Goal: Task Accomplishment & Management: Complete application form

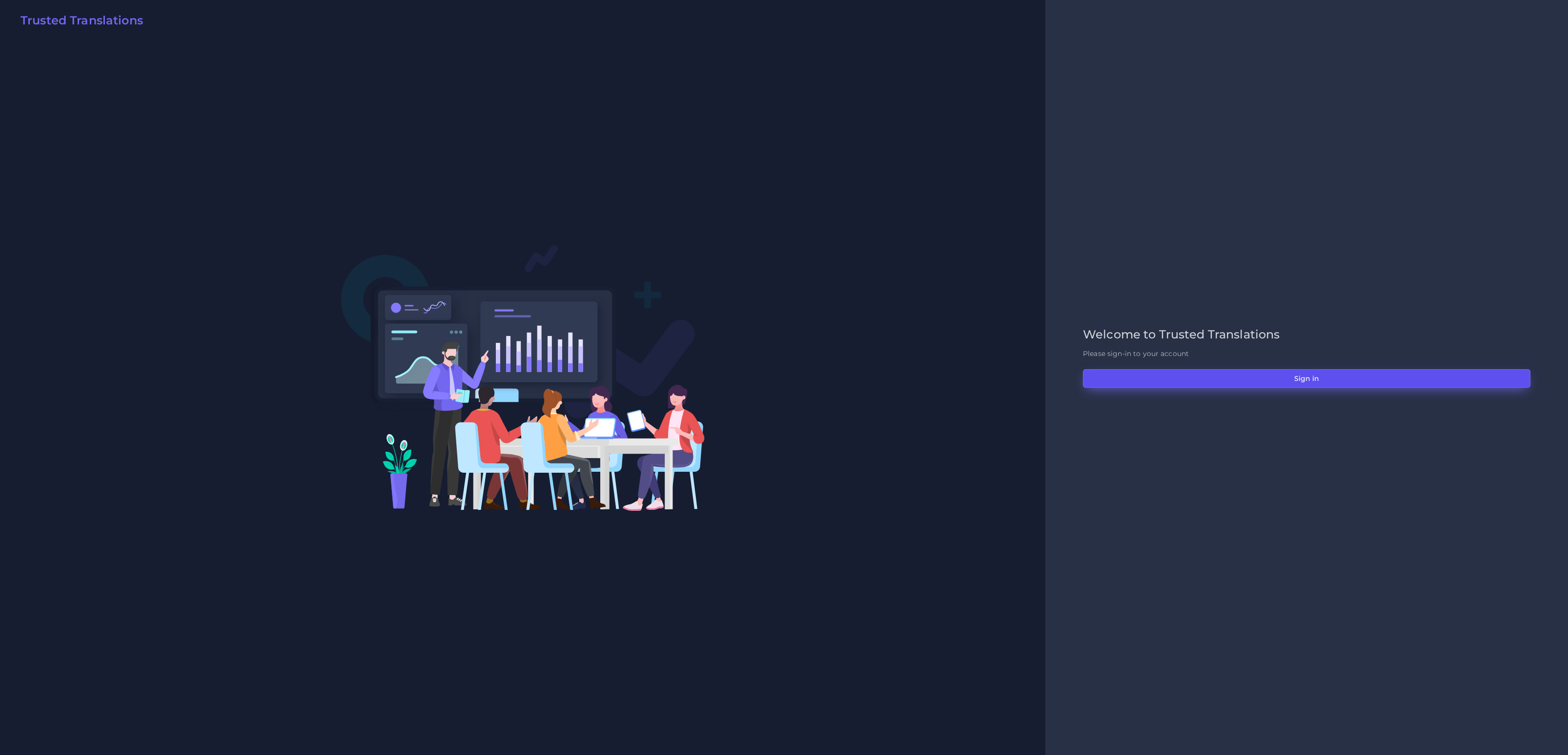
click at [1356, 377] on button "Sign in" at bounding box center [1307, 378] width 447 height 18
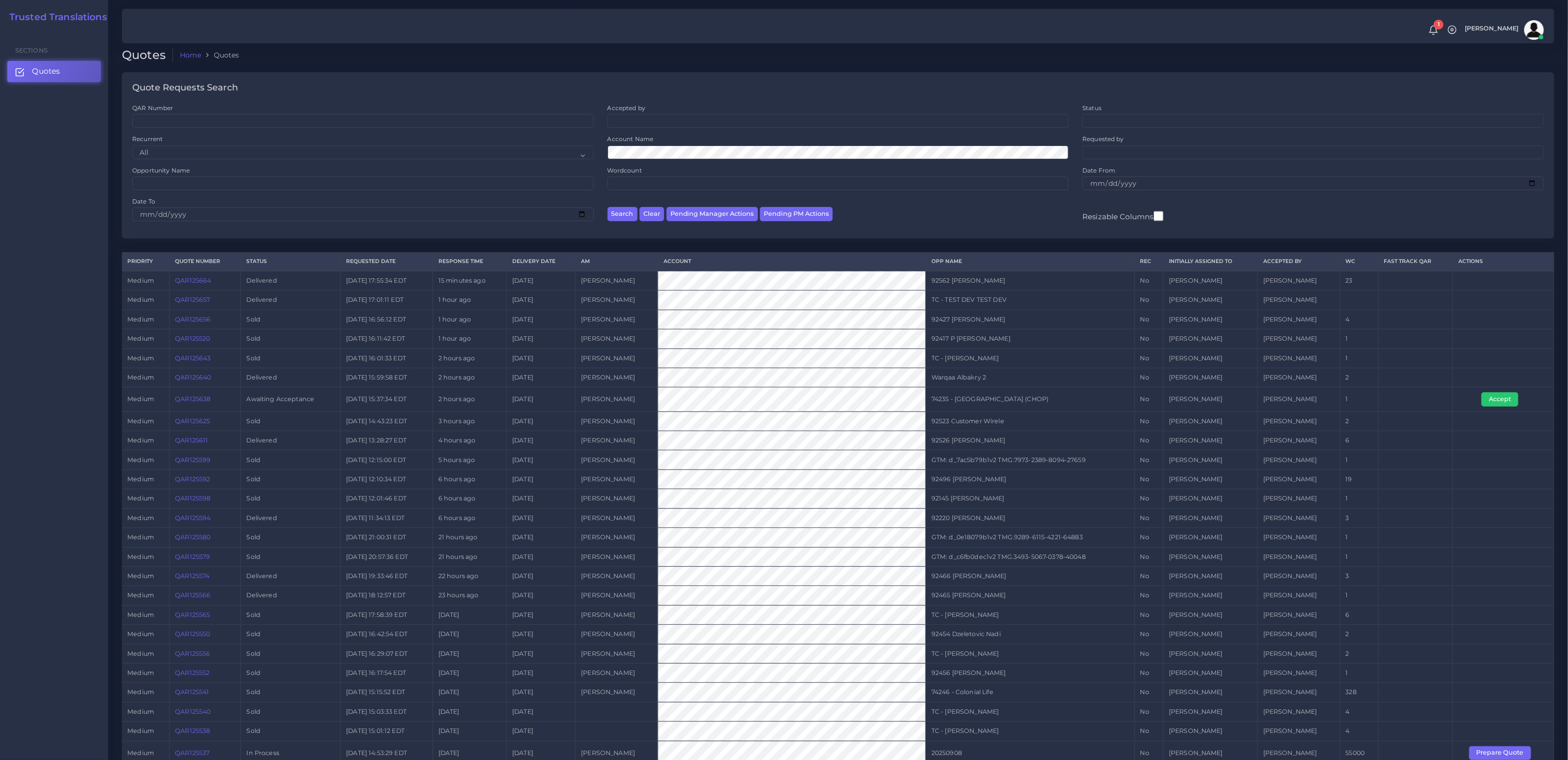
scroll to position [6, 0]
click at [1498, 745] on button "Prepare Quote" at bounding box center [1501, 752] width 62 height 14
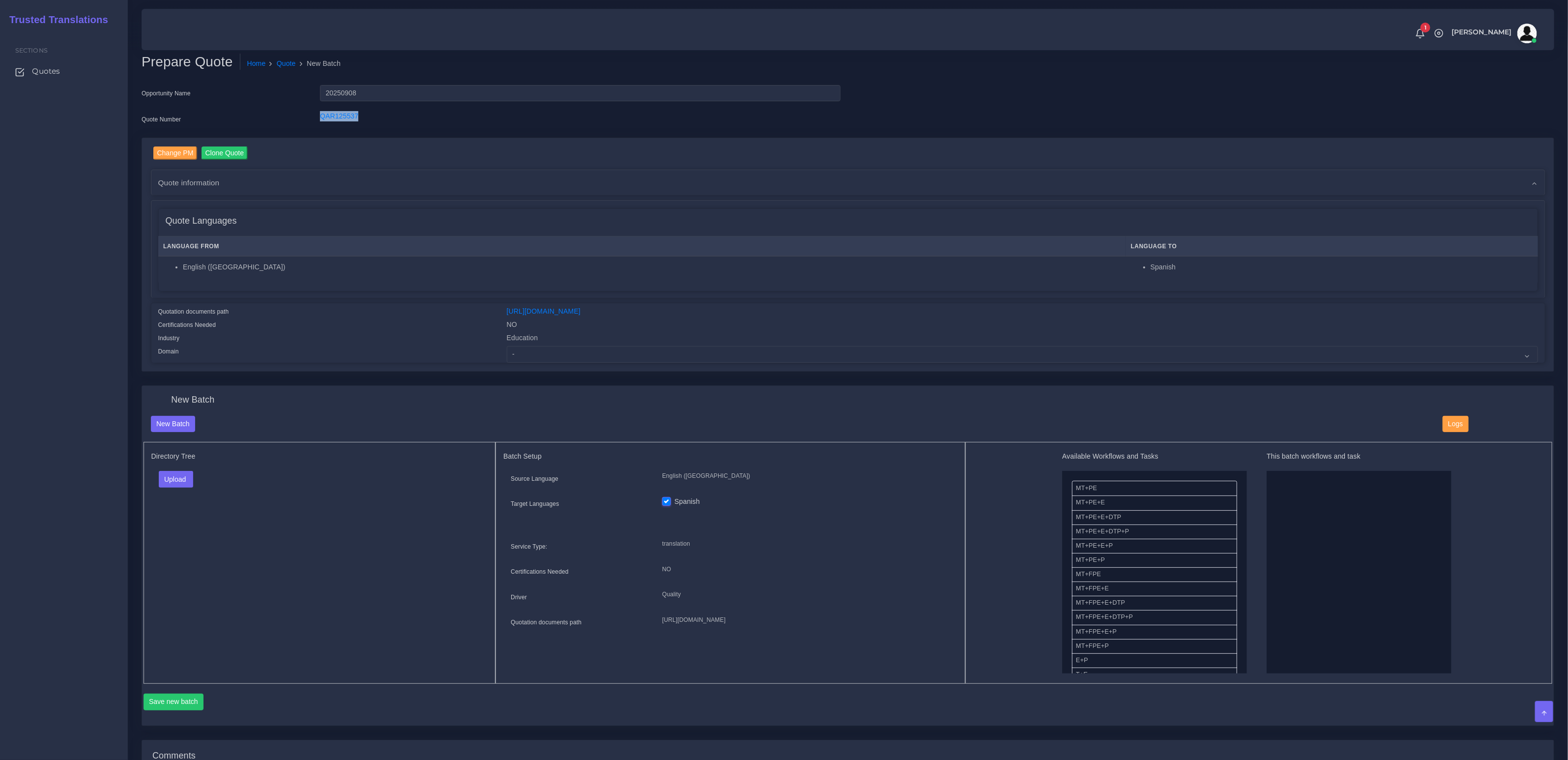
drag, startPoint x: 400, startPoint y: 118, endPoint x: 295, endPoint y: 122, distance: 105.1
click at [295, 122] on div "Quote Number QAR125537" at bounding box center [491, 120] width 714 height 19
copy div "QAR125537"
click at [561, 351] on select "- Advertising and Media Agriculture, Forestry and Fishing Architecture, Buildin…" at bounding box center [1023, 354] width 1031 height 17
select select "Education"
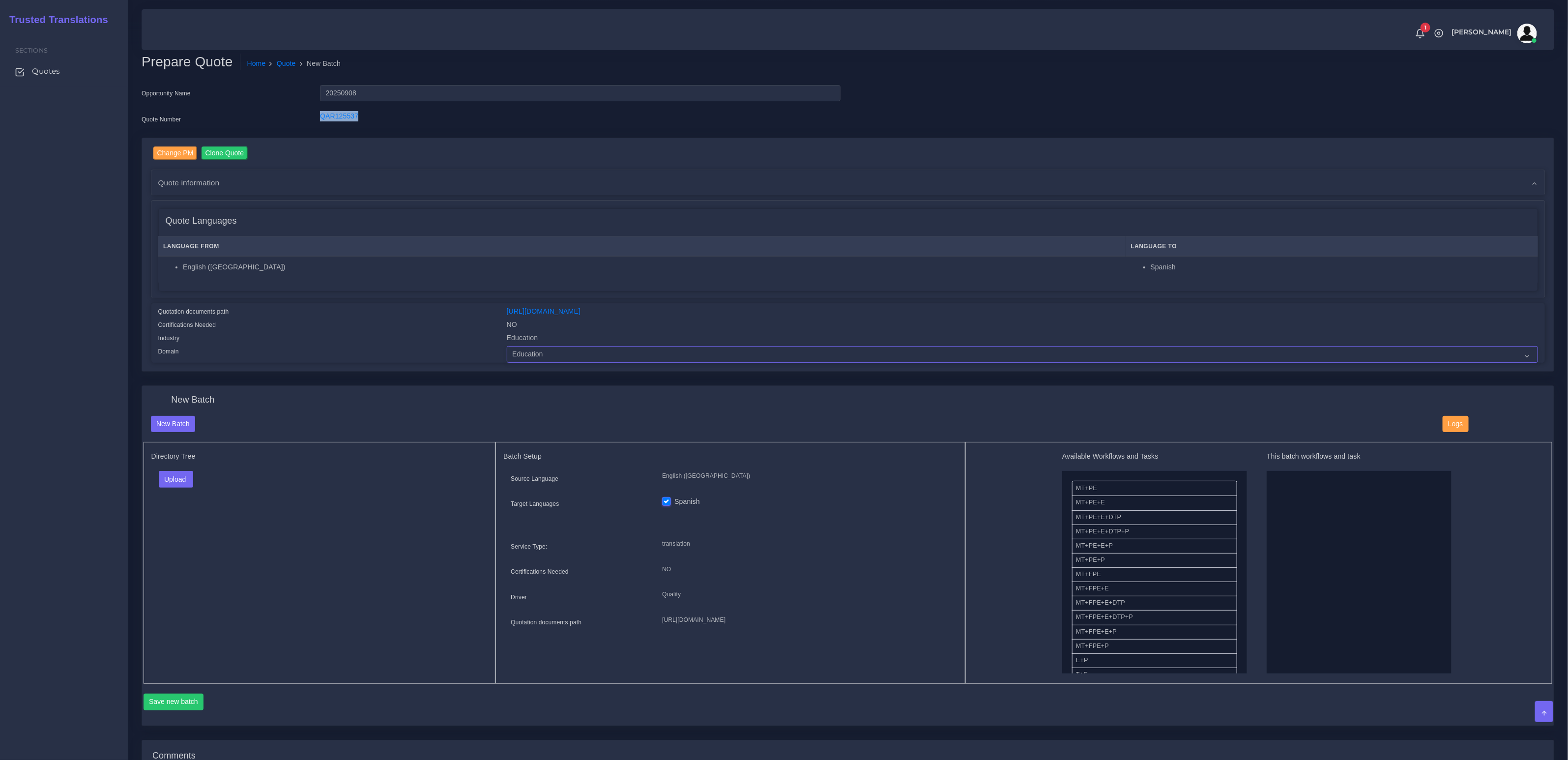
click at [507, 346] on select "- Advertising and Media Agriculture, Forestry and Fishing Architecture, Buildin…" at bounding box center [1023, 354] width 1031 height 17
click at [411, 338] on div "Industry" at bounding box center [325, 339] width 348 height 13
drag, startPoint x: 184, startPoint y: 485, endPoint x: 181, endPoint y: 498, distance: 13.3
click at [184, 484] on button "Upload" at bounding box center [176, 479] width 35 height 17
click at [178, 512] on label "Files" at bounding box center [194, 517] width 68 height 12
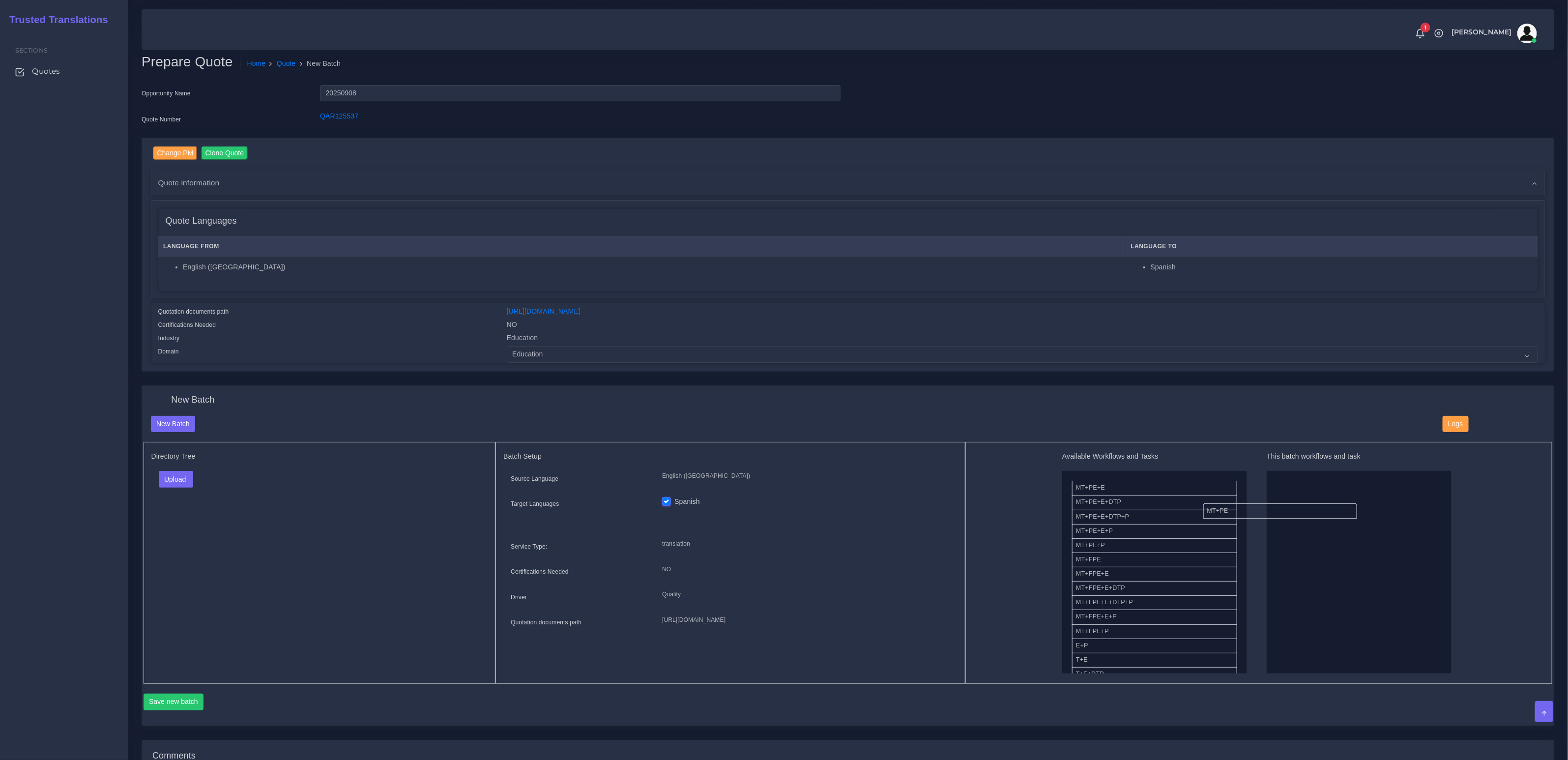
drag, startPoint x: 1203, startPoint y: 505, endPoint x: 1170, endPoint y: 508, distance: 33.1
drag, startPoint x: 1161, startPoint y: 607, endPoint x: 1306, endPoint y: 483, distance: 190.8
drag, startPoint x: 1085, startPoint y: 619, endPoint x: 1196, endPoint y: 595, distance: 113.6
click at [187, 702] on button "Save new batch" at bounding box center [173, 702] width 60 height 17
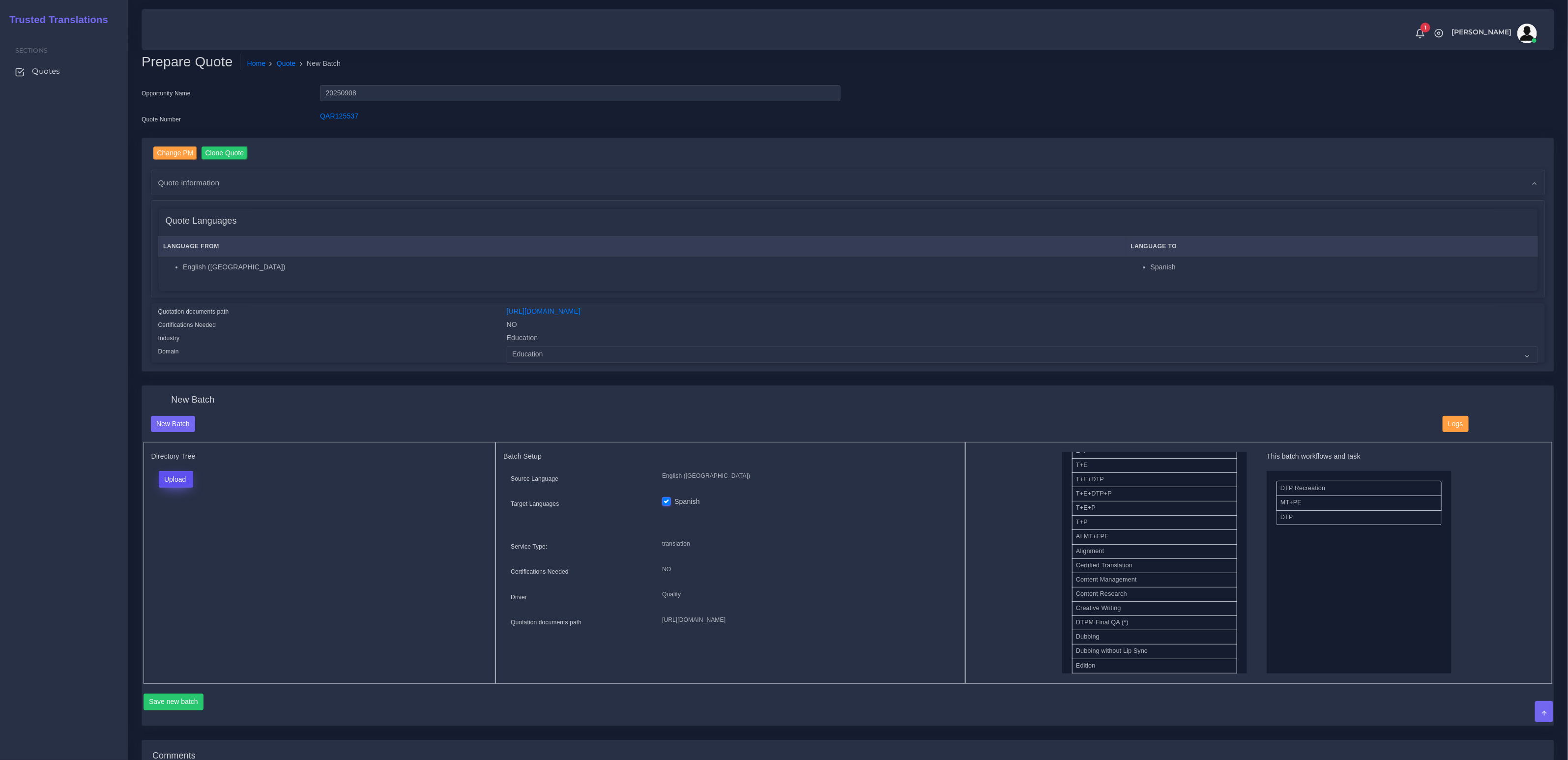
click at [180, 484] on button "Upload" at bounding box center [176, 479] width 35 height 17
click at [192, 519] on label "Files" at bounding box center [194, 517] width 68 height 12
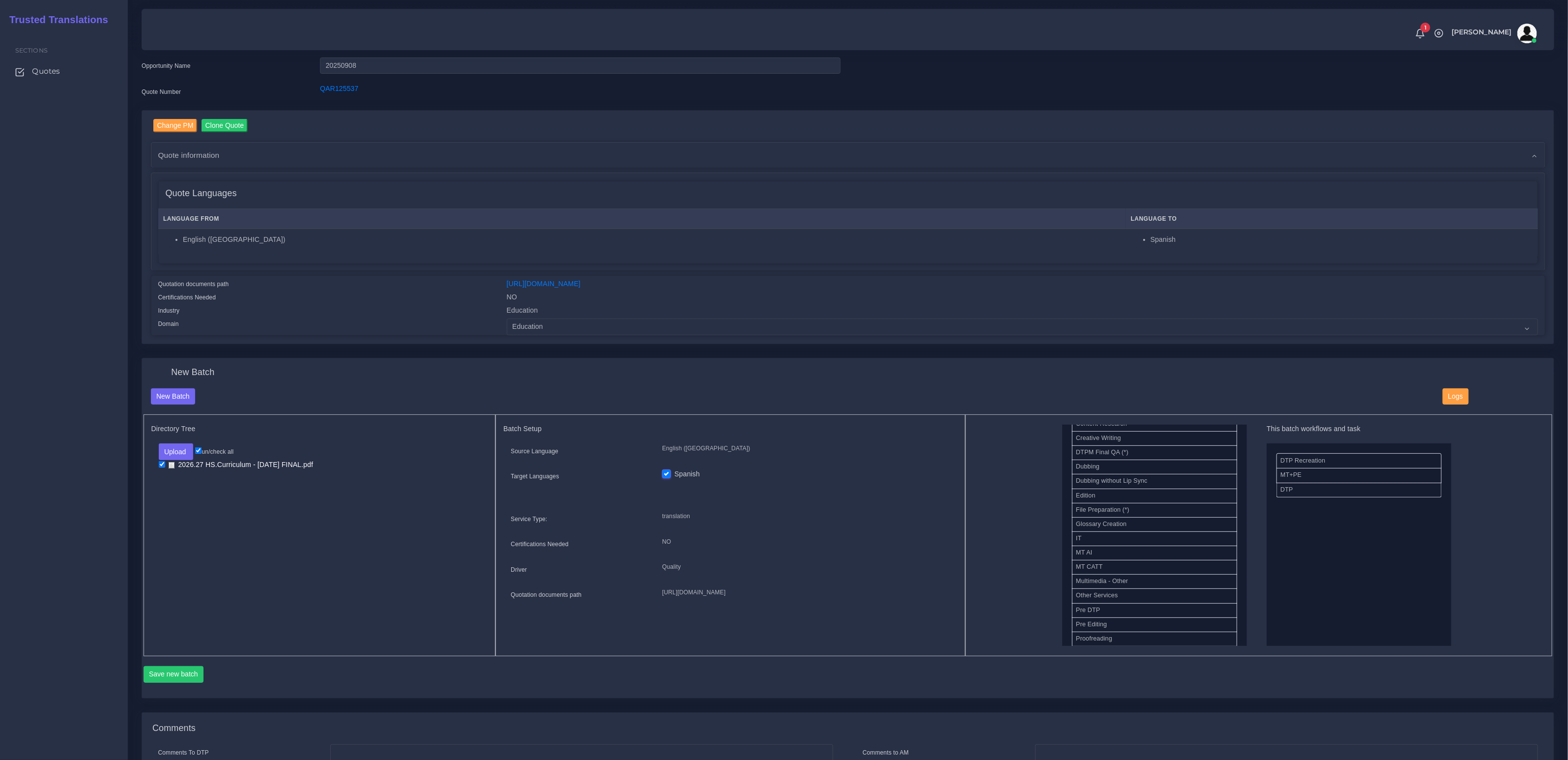
scroll to position [359, 0]
drag, startPoint x: 1113, startPoint y: 584, endPoint x: 1333, endPoint y: 450, distance: 257.6
click at [190, 676] on button "Save new batch" at bounding box center [173, 674] width 60 height 17
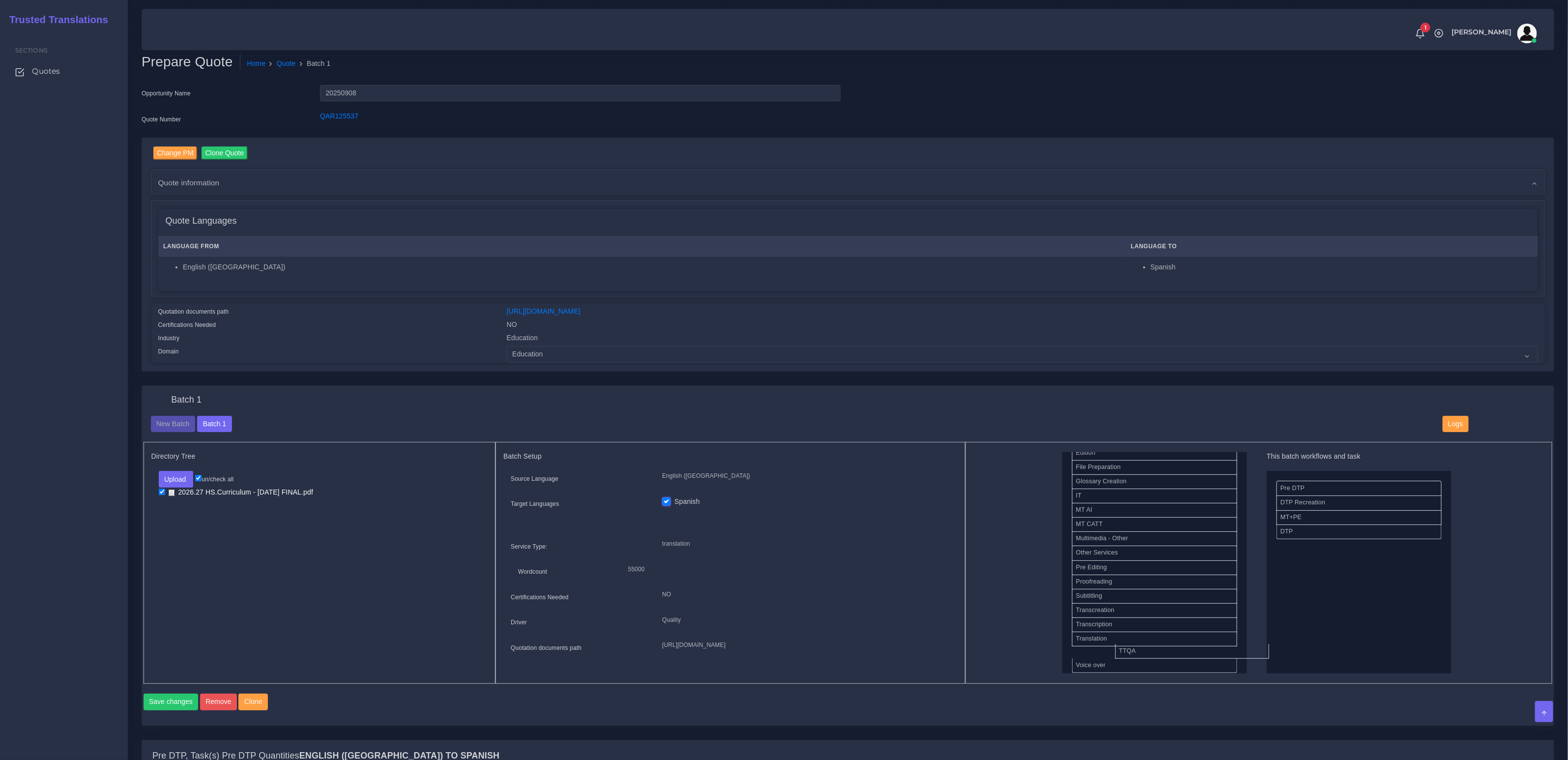
scroll to position [399, 0]
drag, startPoint x: 1103, startPoint y: 645, endPoint x: 1276, endPoint y: 618, distance: 175.1
drag, startPoint x: 184, startPoint y: 711, endPoint x: 66, endPoint y: 599, distance: 162.7
click at [184, 710] on button "Save changes" at bounding box center [170, 702] width 55 height 17
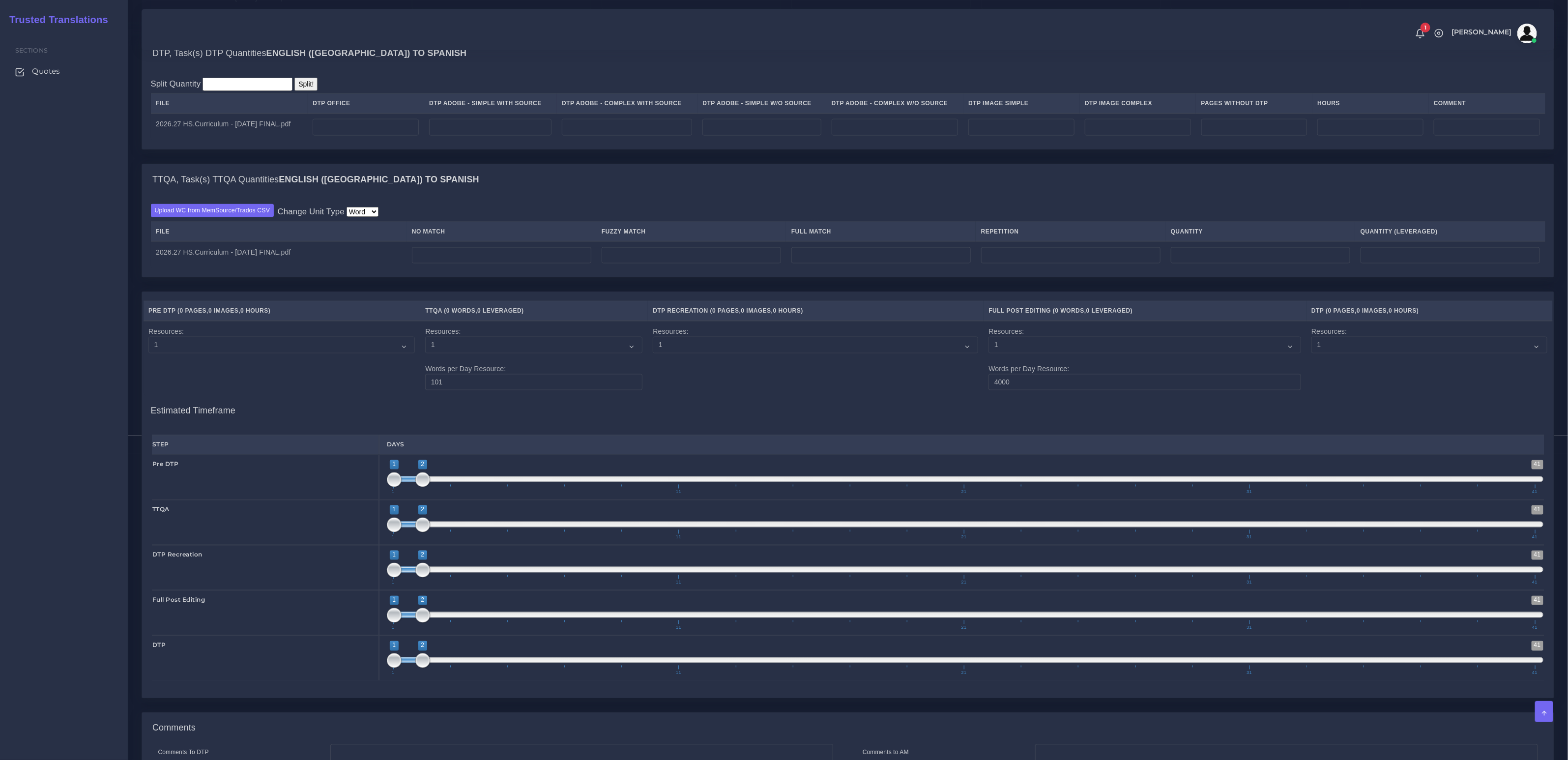
scroll to position [1310, 0]
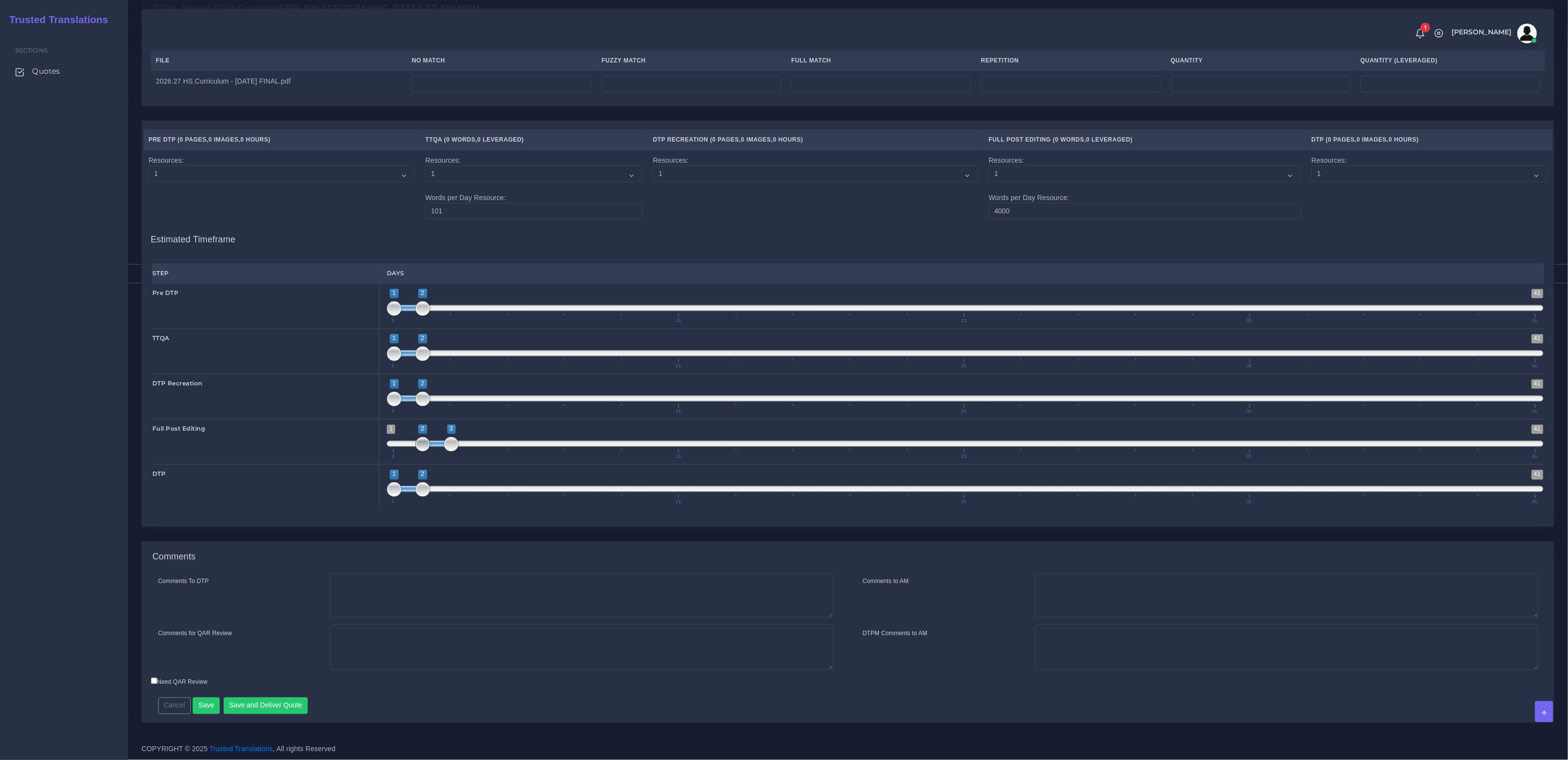
drag, startPoint x: 407, startPoint y: 443, endPoint x: 429, endPoint y: 443, distance: 22.0
click at [429, 443] on span "1 41 2 3 2 — 3 1 11 21 31 41" at bounding box center [966, 442] width 1157 height 34
drag, startPoint x: 449, startPoint y: 443, endPoint x: 577, endPoint y: 450, distance: 128.2
click at [577, 450] on span "1 41 2 7 2 — 7 1 11 21 31 41" at bounding box center [966, 442] width 1157 height 34
type input "2;8"
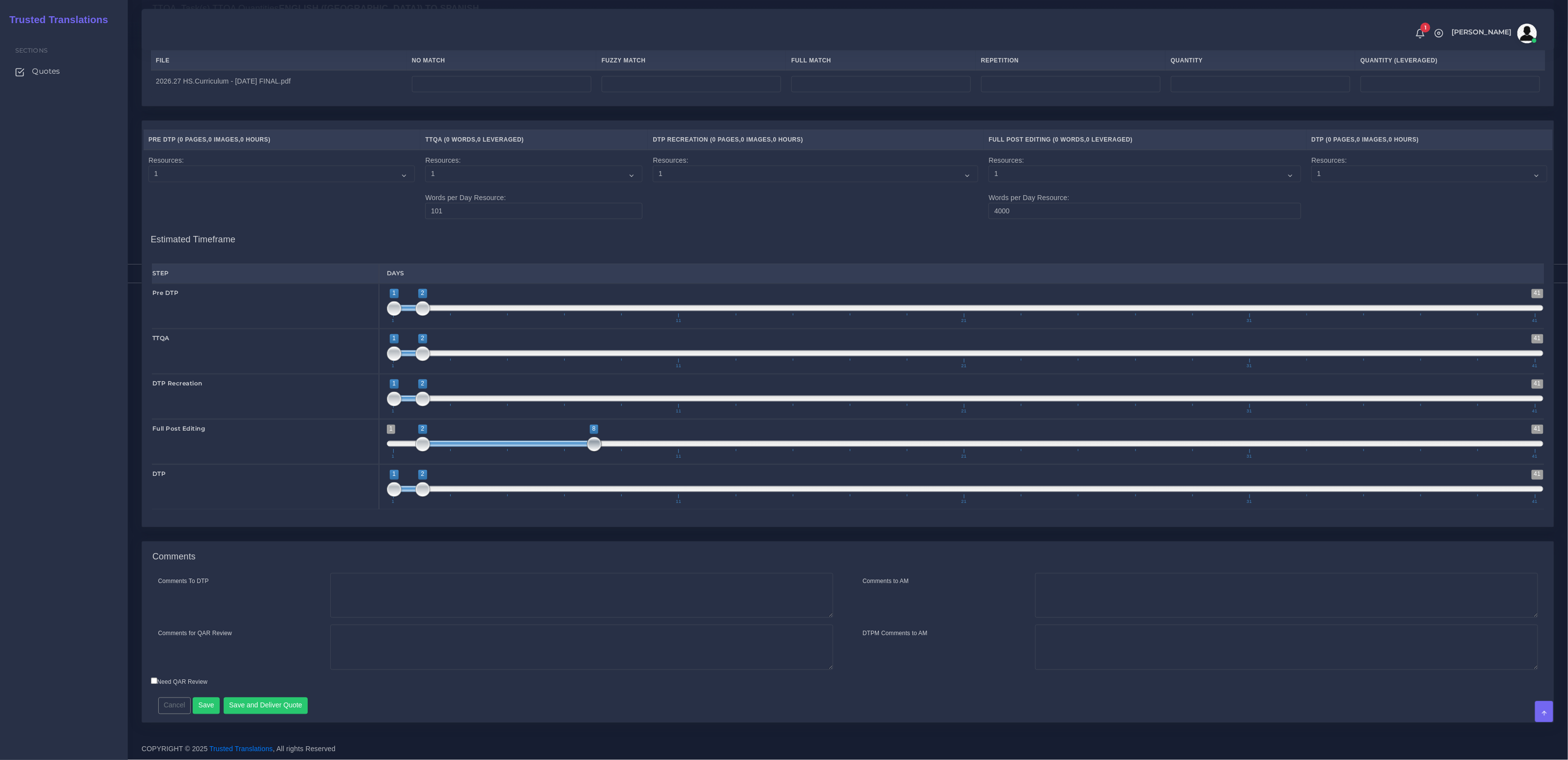
drag, startPoint x: 564, startPoint y: 449, endPoint x: 594, endPoint y: 447, distance: 30.1
click at [594, 447] on span at bounding box center [594, 443] width 15 height 15
drag, startPoint x: 408, startPoint y: 489, endPoint x: 612, endPoint y: 494, distance: 204.1
click at [612, 494] on span "1 41 8 9 8 — 9 1 11 21 31 41" at bounding box center [966, 487] width 1157 height 34
type input "9;10"
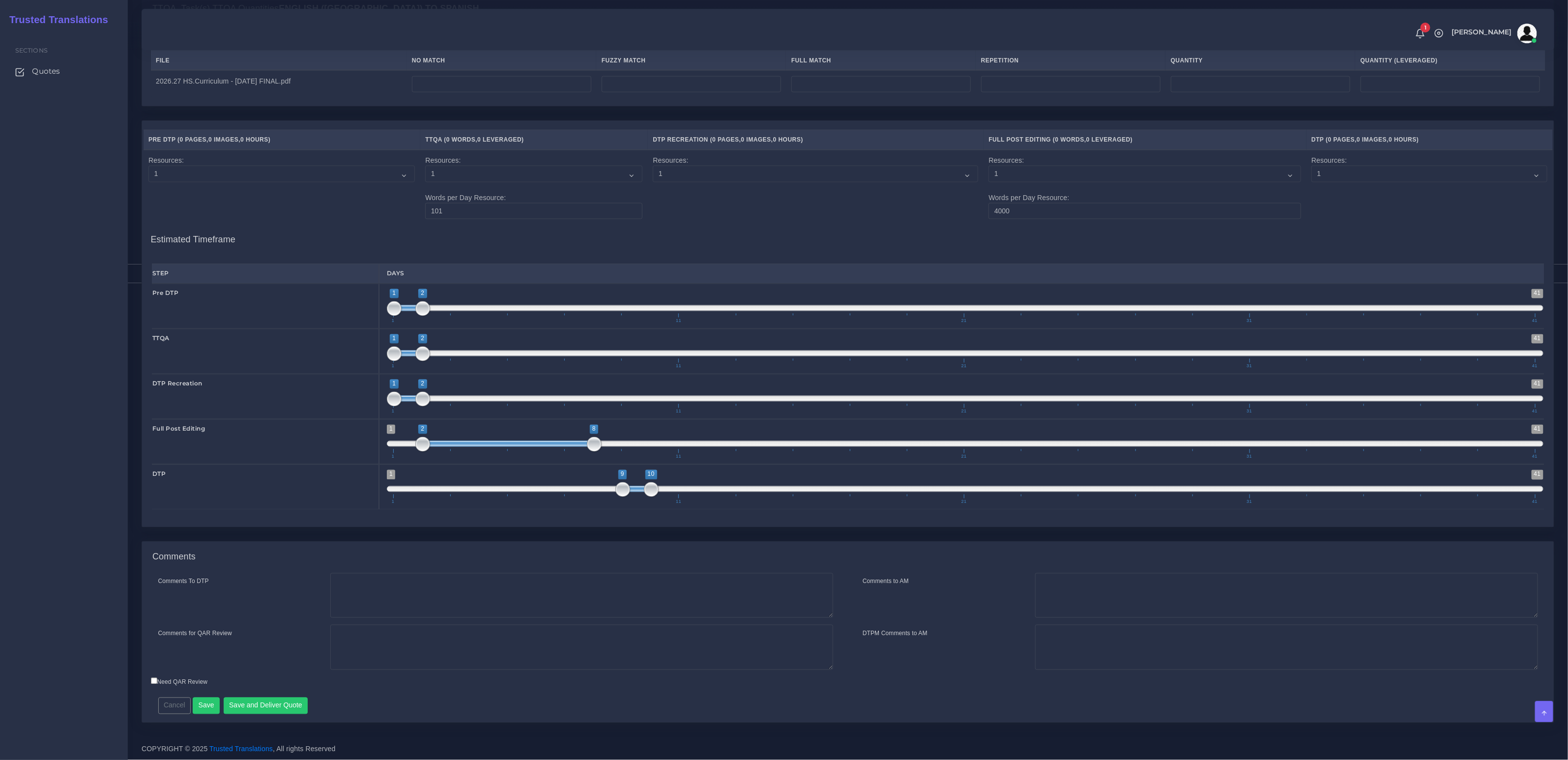
drag, startPoint x: 608, startPoint y: 491, endPoint x: 640, endPoint y: 494, distance: 32.1
click at [640, 494] on span "1 41 9 10 9 — 10 1 11 21 31 41" at bounding box center [966, 487] width 1157 height 34
drag, startPoint x: 597, startPoint y: 446, endPoint x: 612, endPoint y: 447, distance: 15.0
click at [612, 447] on span "1 41 2 9 2 — 9 1 11 21 31 41" at bounding box center [966, 442] width 1157 height 34
type input "3;10"
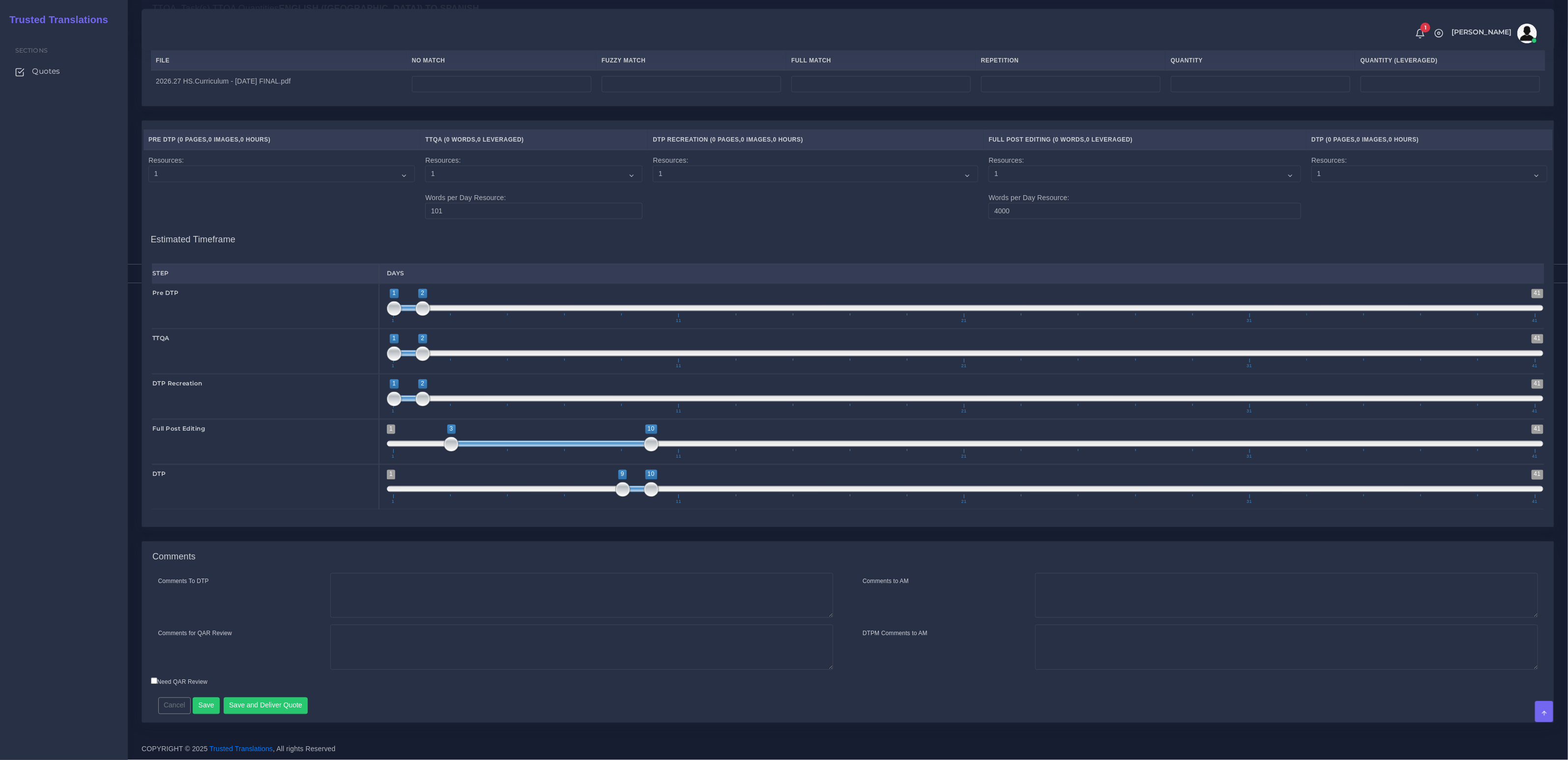
drag, startPoint x: 468, startPoint y: 445, endPoint x: 497, endPoint y: 445, distance: 29.0
click at [497, 445] on span at bounding box center [551, 444] width 200 height 6
type input "10;11"
drag, startPoint x: 649, startPoint y: 492, endPoint x: 664, endPoint y: 492, distance: 15.0
click at [664, 492] on span at bounding box center [665, 489] width 29 height 6
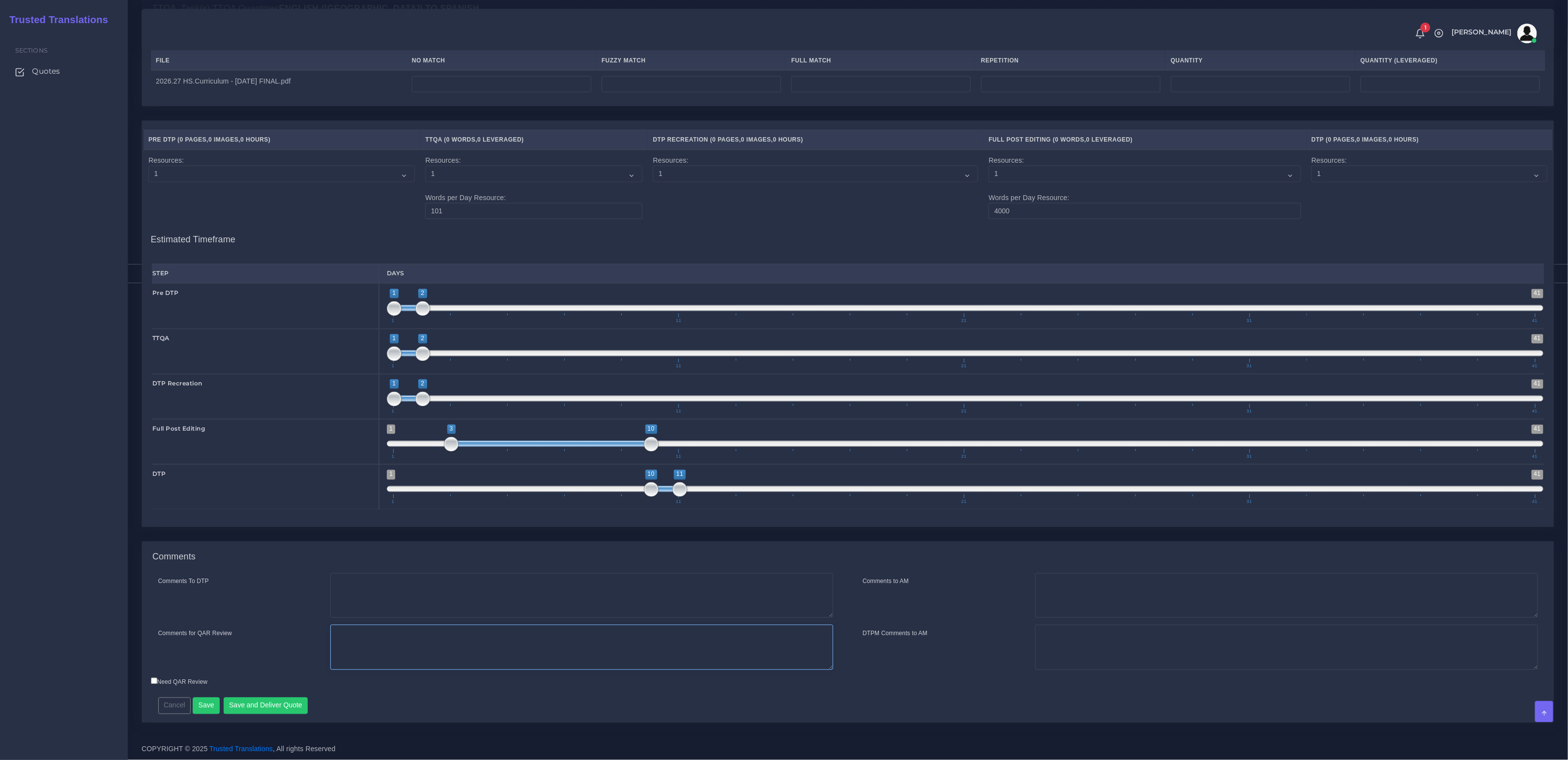
click at [359, 655] on textarea "Comments for QAR Review" at bounding box center [582, 647] width 503 height 45
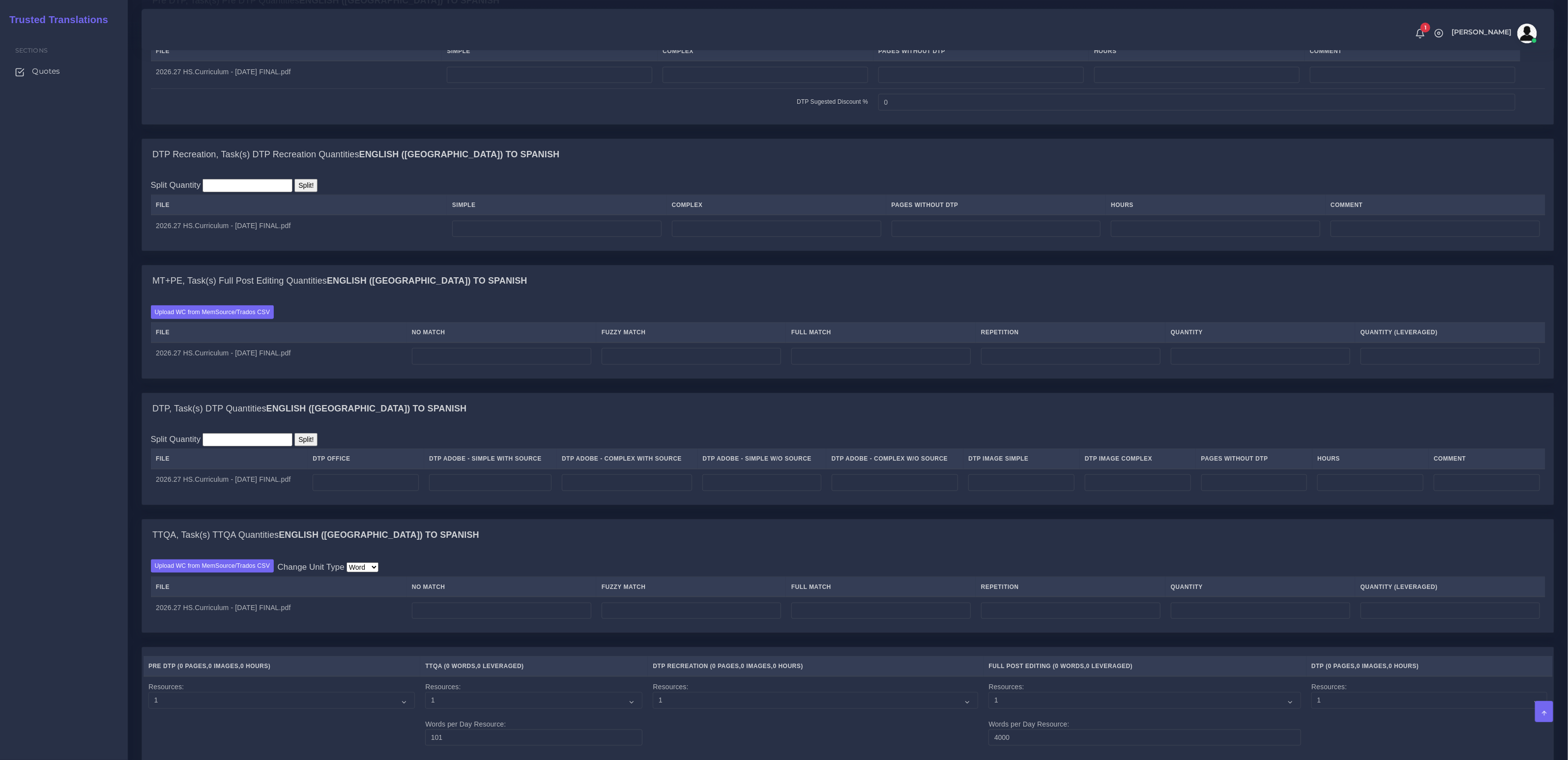
scroll to position [736, 0]
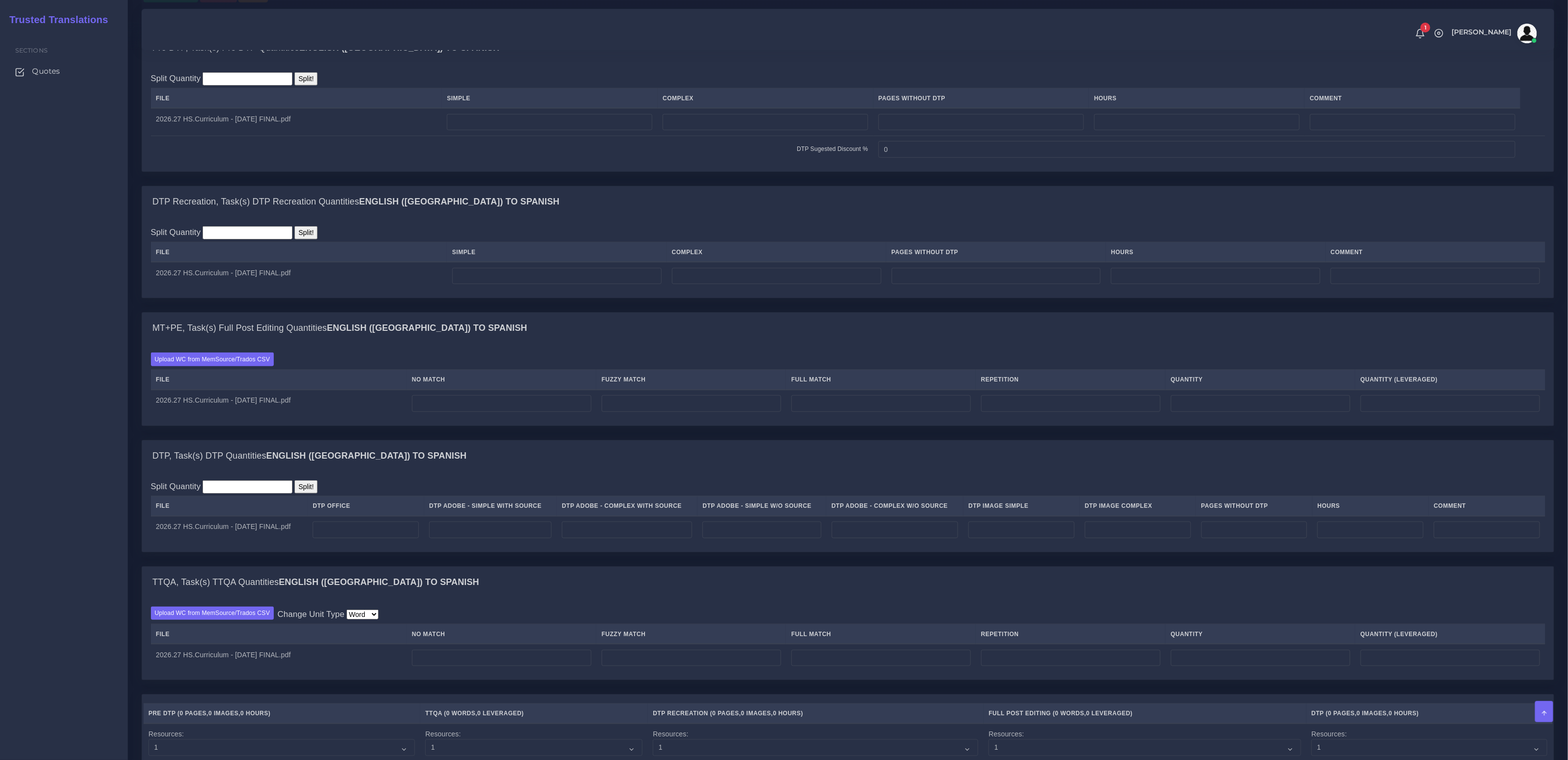
type textarea "Recreations, pages: 33, 34, 35, 36, 37, 73"
click at [512, 122] on td at bounding box center [550, 122] width 216 height 28
click at [513, 124] on input "number" at bounding box center [549, 122] width 205 height 17
drag, startPoint x: 510, startPoint y: 131, endPoint x: 431, endPoint y: 130, distance: 79.0
click at [431, 130] on tr "2026.27 HS.Curriculum - 9.5.25 FINAL.pdf 56656" at bounding box center [848, 122] width 1395 height 28
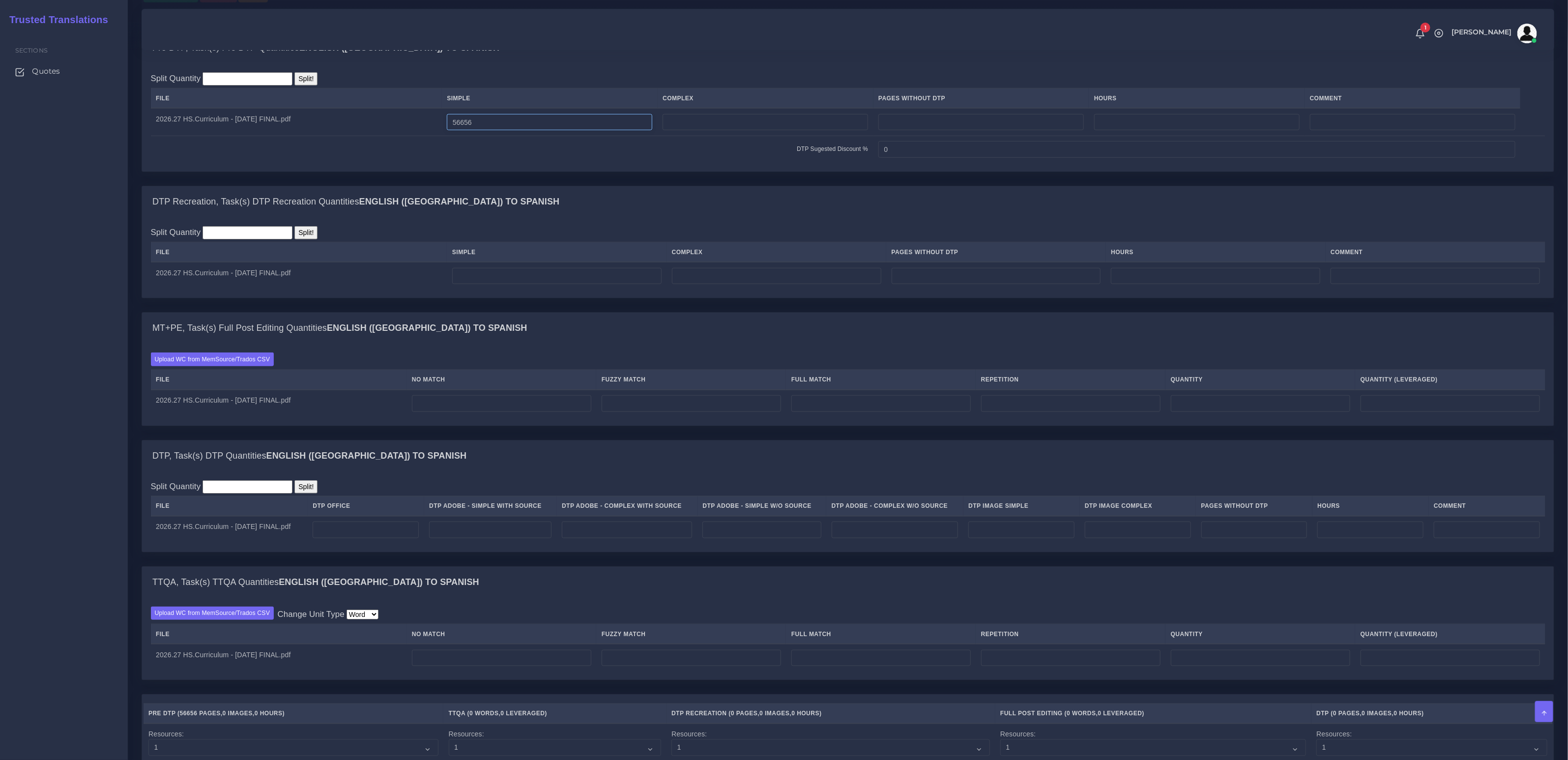
paste input "4567"
type input "54567"
click at [1019, 406] on input "number" at bounding box center [1071, 403] width 180 height 17
paste input "2089"
type input "2089"
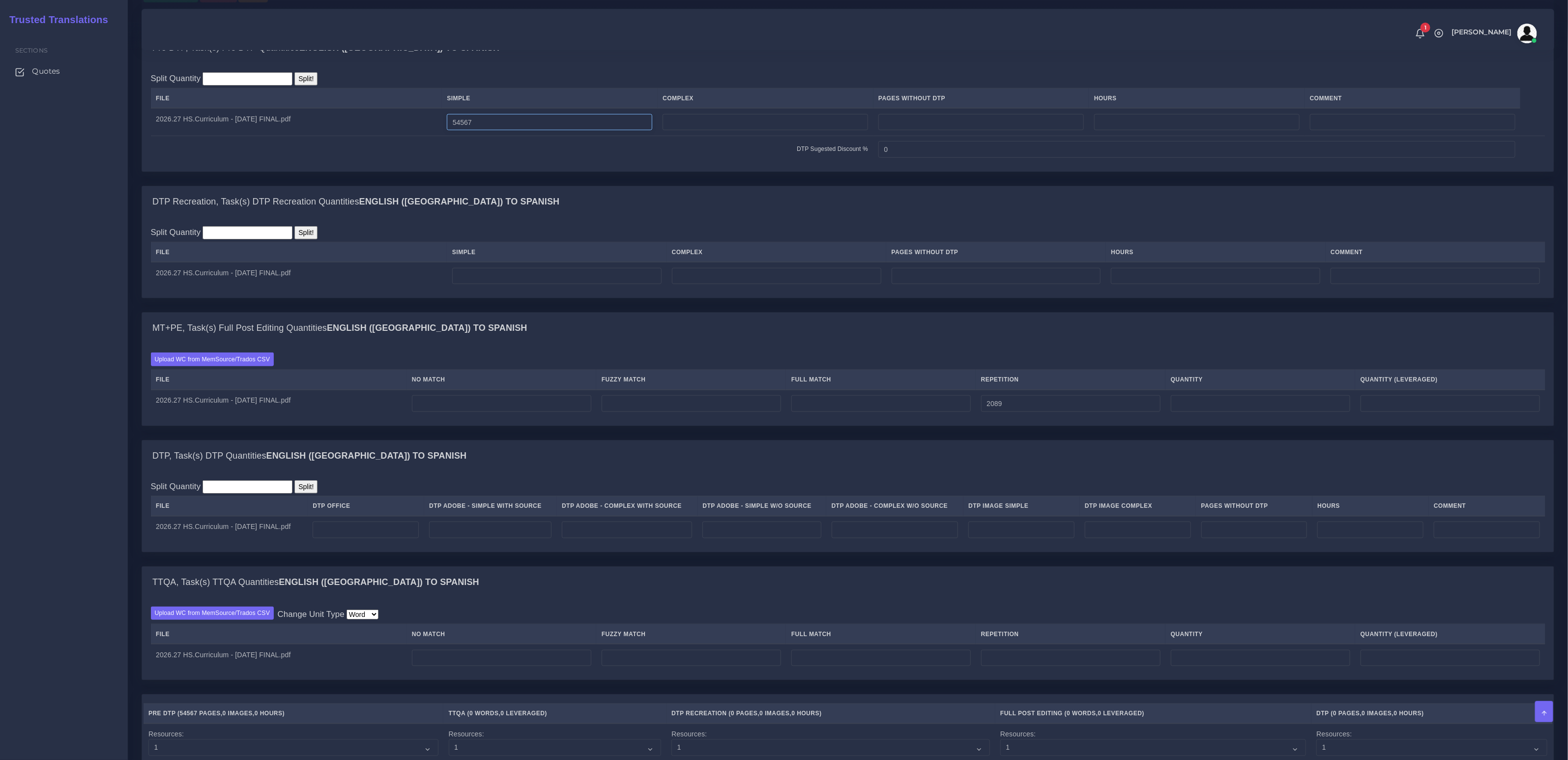
type input "2089"
type input "522"
drag, startPoint x: 519, startPoint y: 128, endPoint x: 353, endPoint y: 128, distance: 166.0
click at [360, 128] on tr "2026.27 HS.Curriculum - 9.5.25 FINAL.pdf 54567" at bounding box center [848, 122] width 1395 height 28
click at [522, 412] on input "number" at bounding box center [502, 403] width 180 height 17
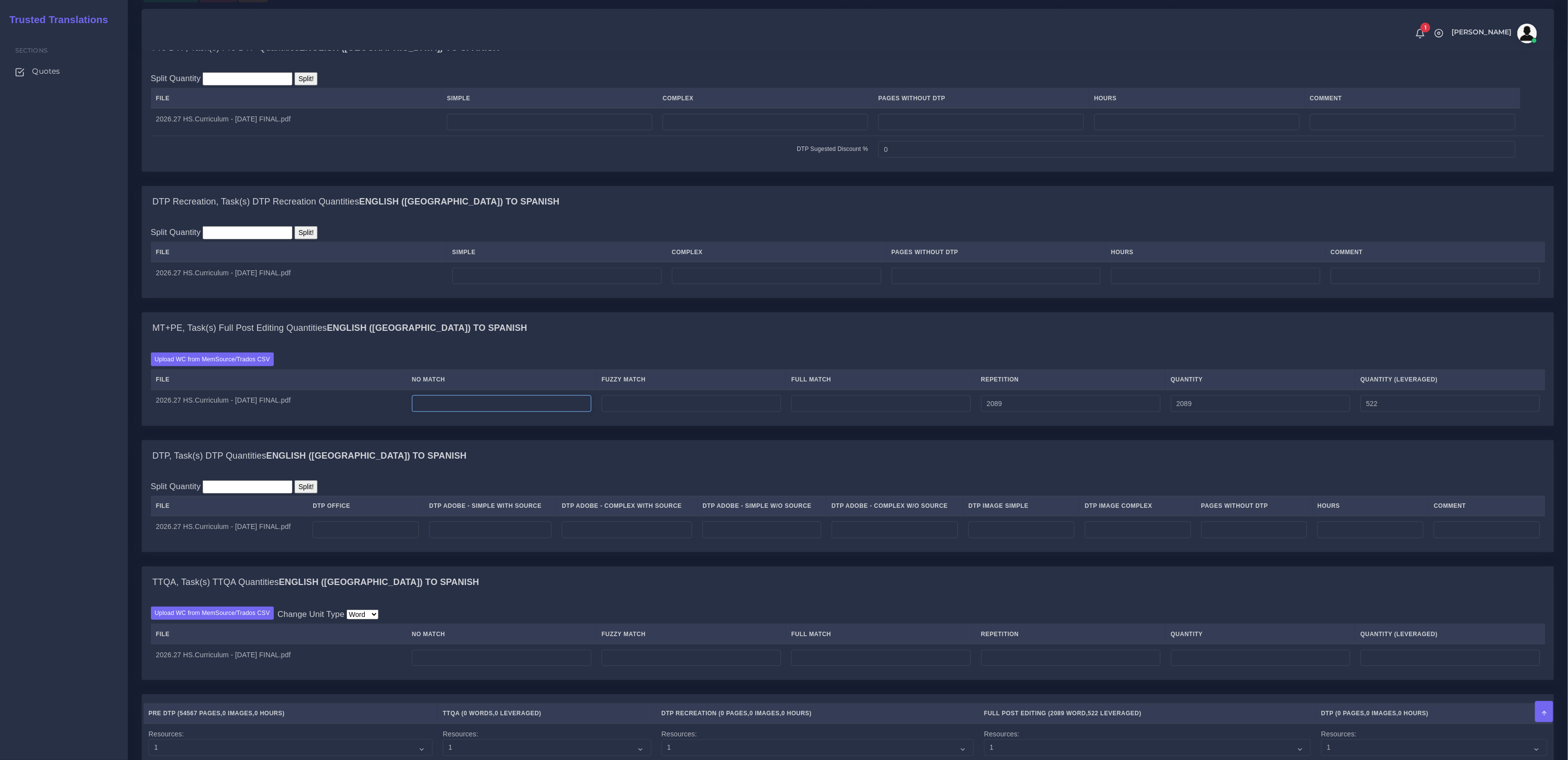
paste input "54567"
type input "54567"
type input "56656"
type input "55089"
click at [662, 285] on input "number" at bounding box center [557, 276] width 209 height 17
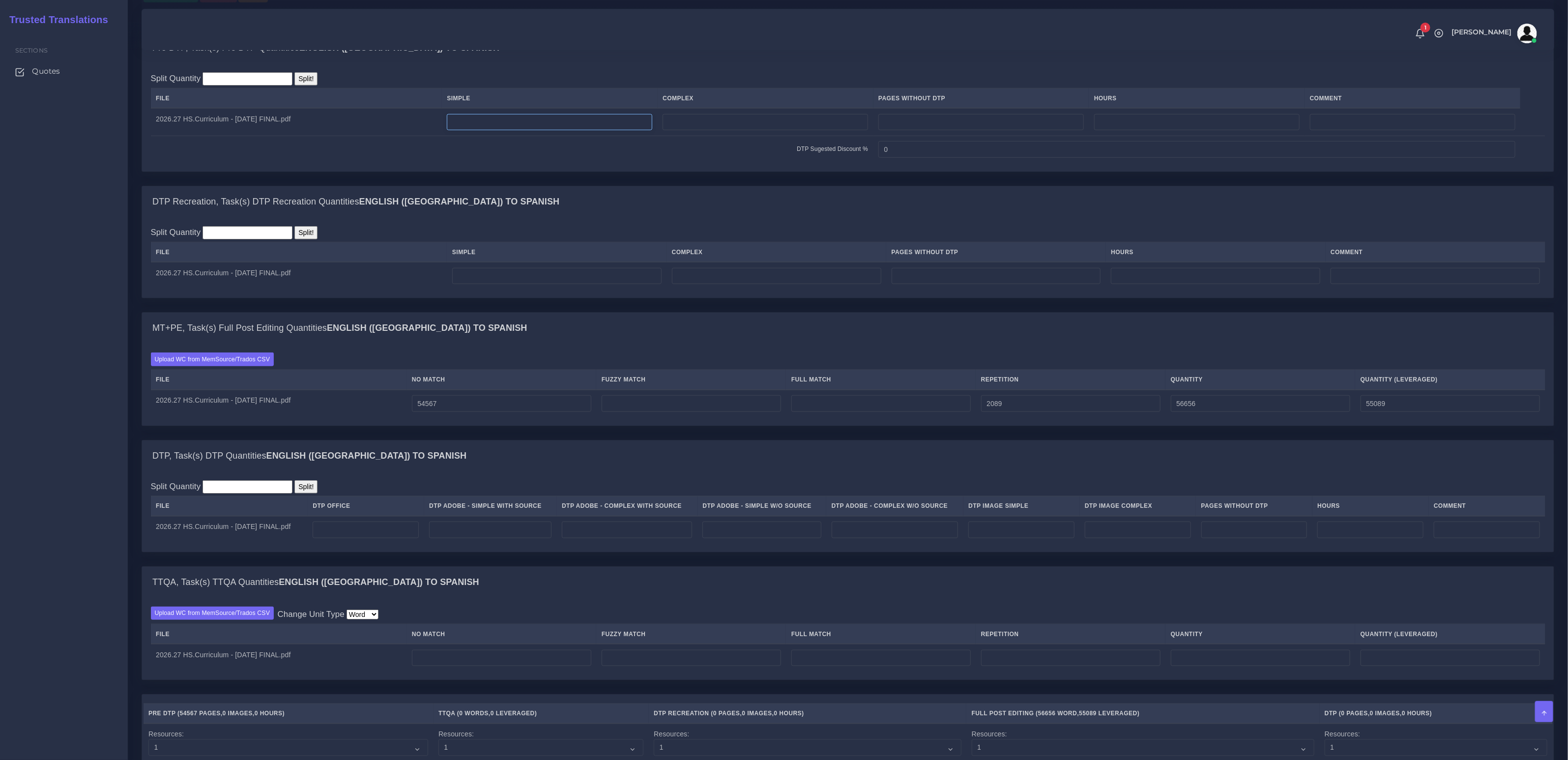
click at [547, 131] on input "number" at bounding box center [549, 122] width 205 height 17
type input "146"
click at [537, 276] on input "number" at bounding box center [557, 276] width 209 height 17
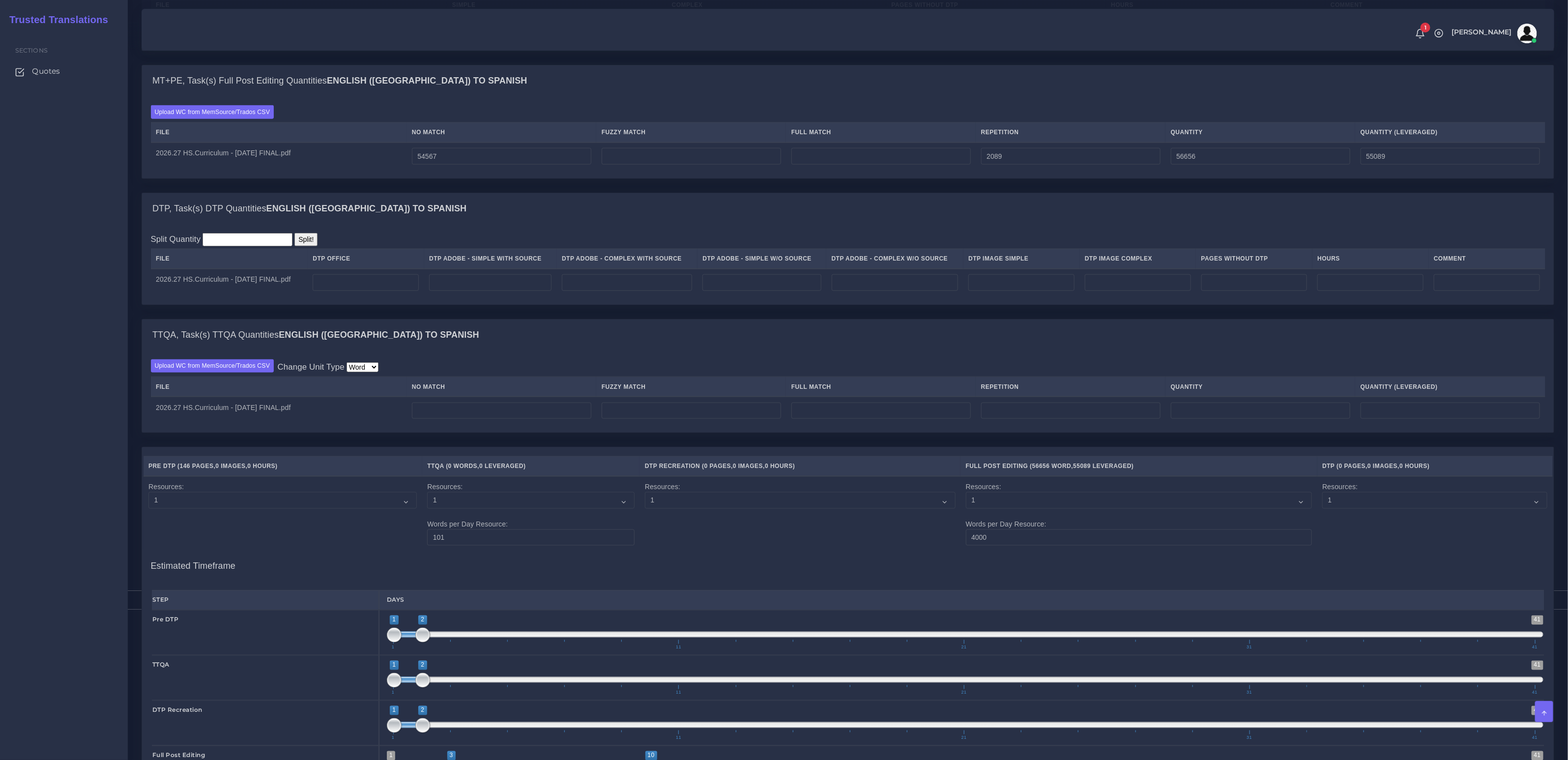
scroll to position [841, 0]
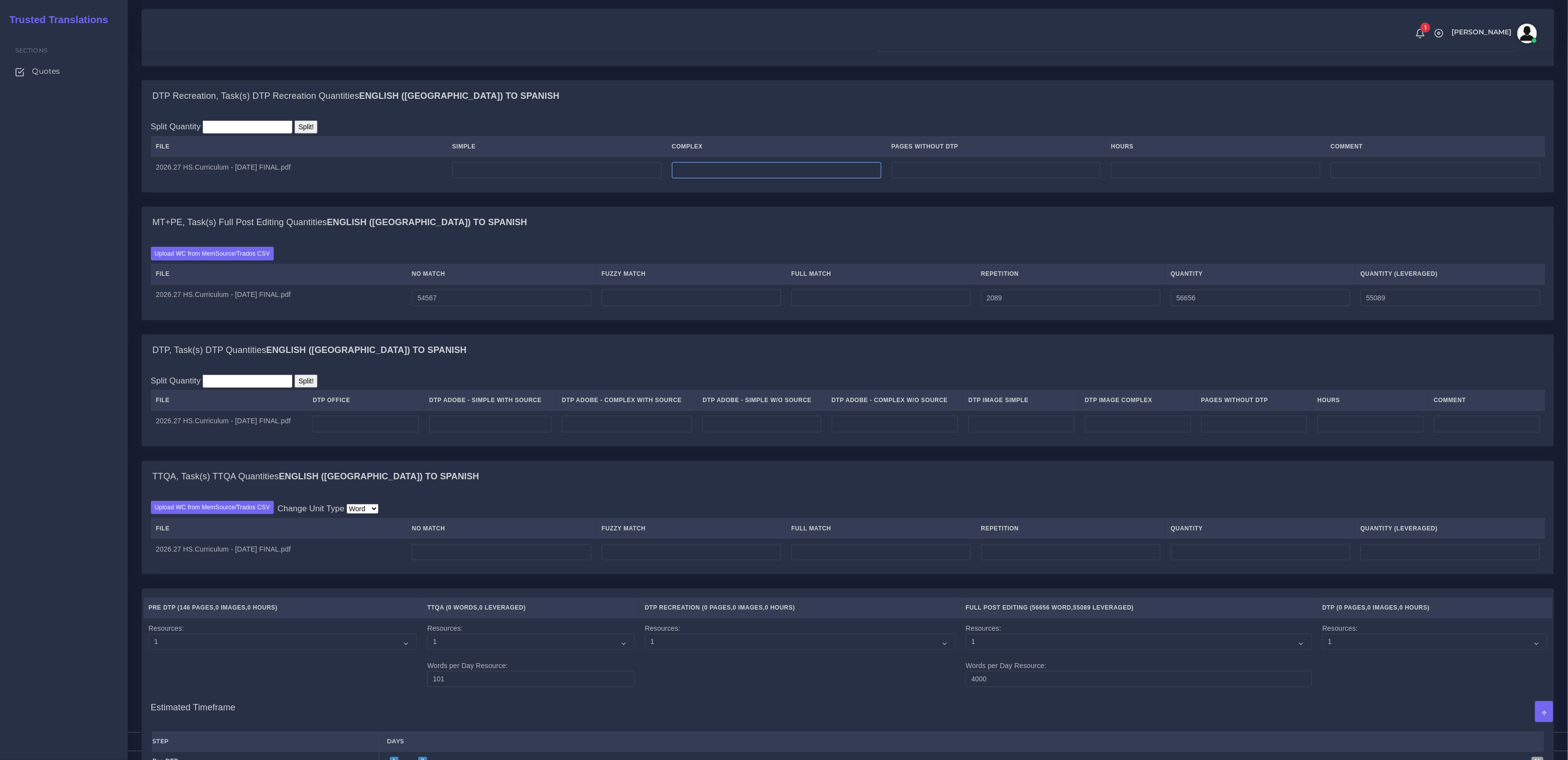
click at [720, 179] on input "number" at bounding box center [777, 171] width 209 height 17
type input "7"
click at [1007, 306] on input "2089" at bounding box center [1071, 298] width 180 height 17
type input "2289"
type input "56856"
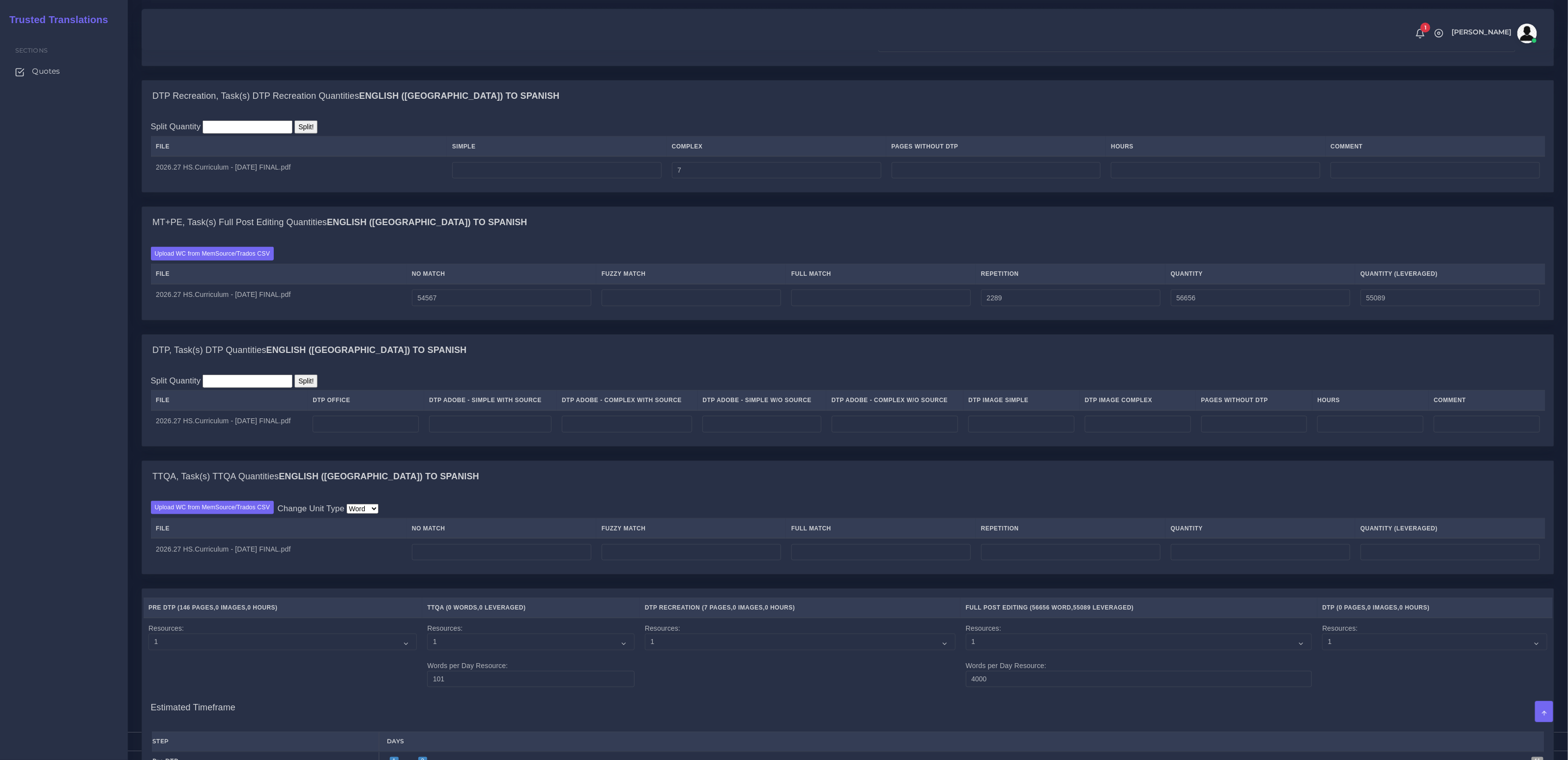
type input "55139"
click at [954, 200] on div "DTP Recreation, Task(s) DTP Recreation Quantities English (US) TO Spanish Split…" at bounding box center [848, 142] width 1428 height 126
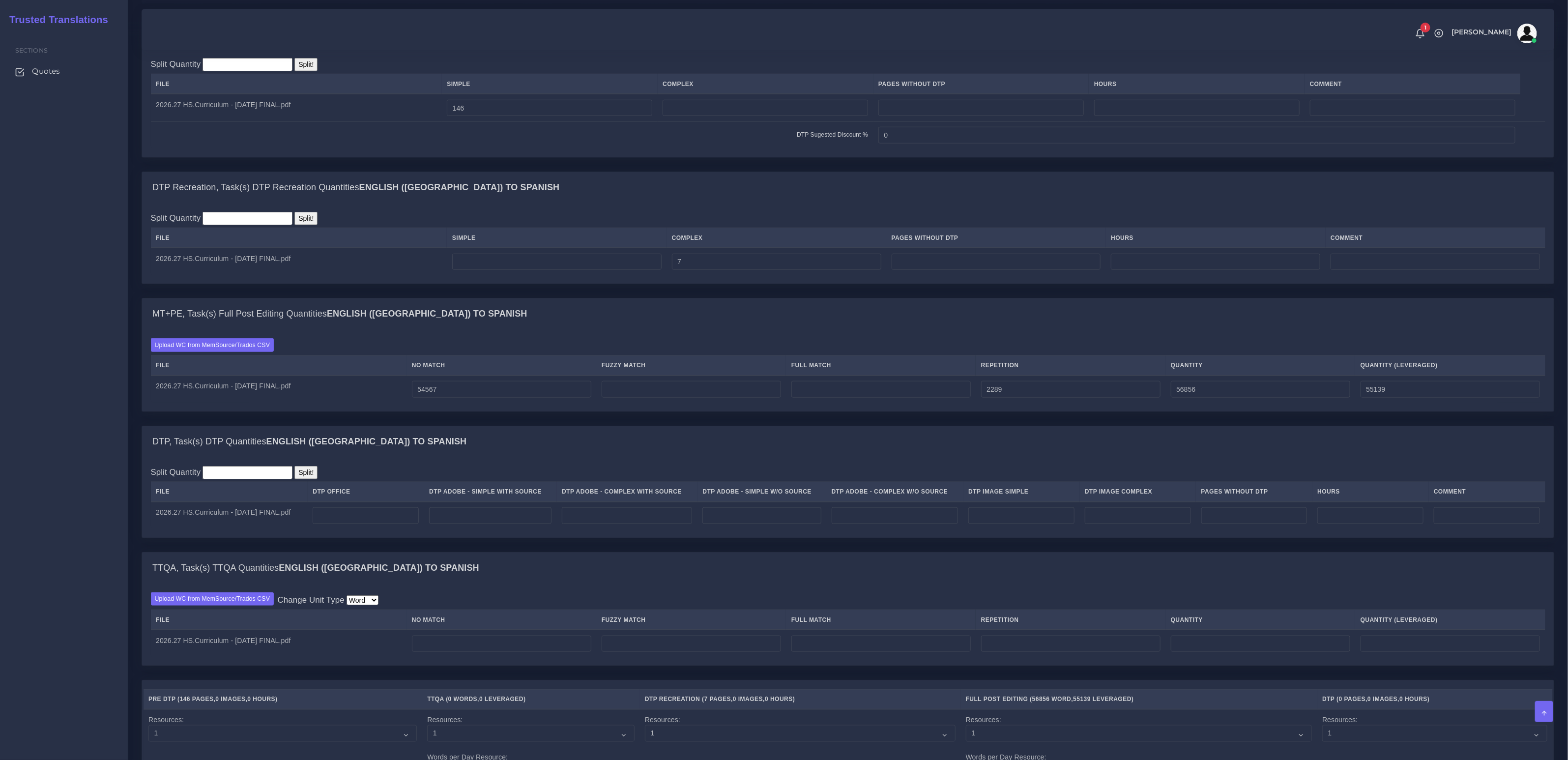
scroll to position [844, 0]
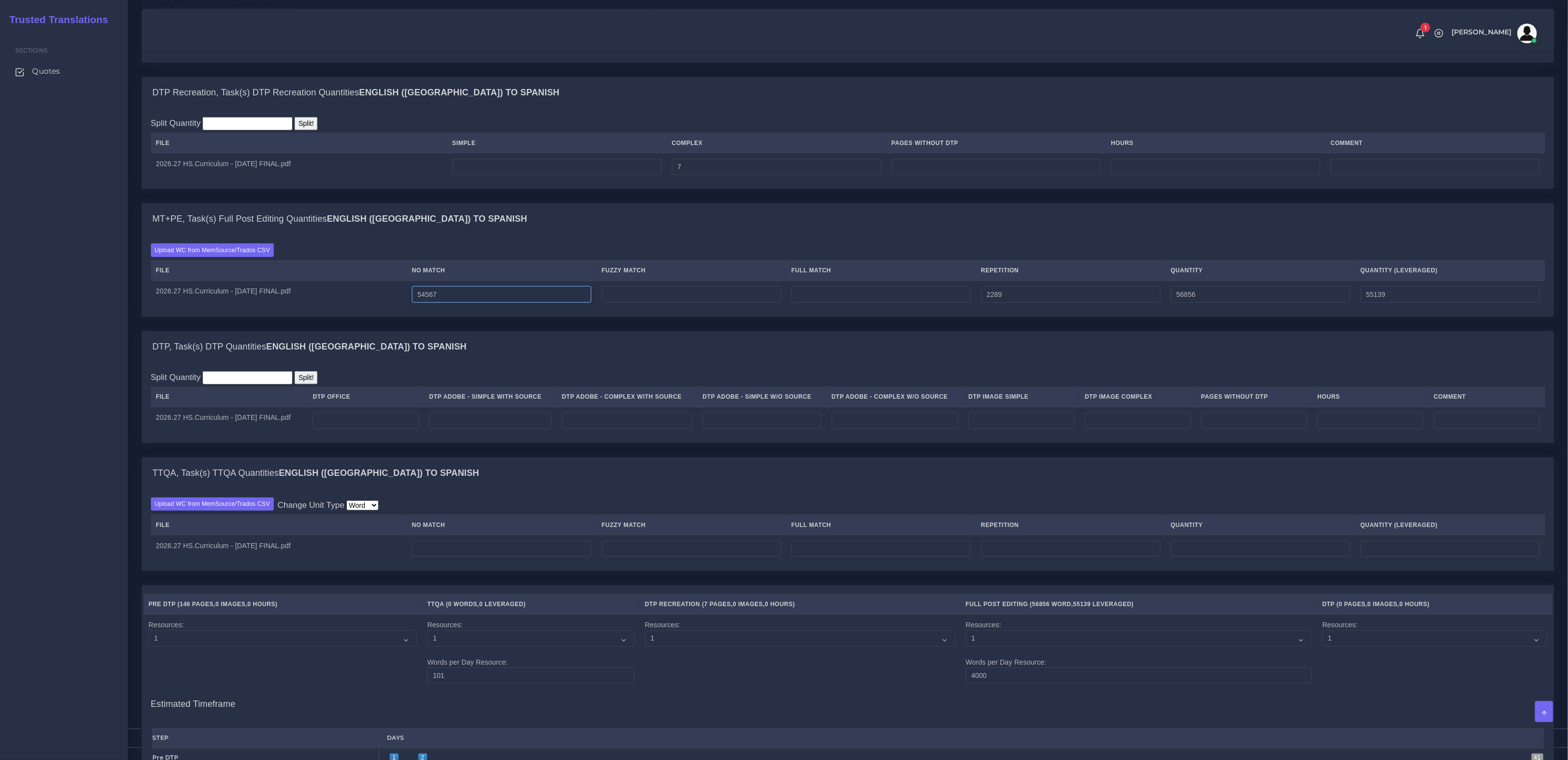
click at [448, 300] on input "54567" at bounding box center [502, 295] width 180 height 17
type input "54567"
click at [382, 429] on input "number" at bounding box center [365, 421] width 106 height 17
type input "144"
click at [667, 429] on input "number" at bounding box center [627, 421] width 130 height 17
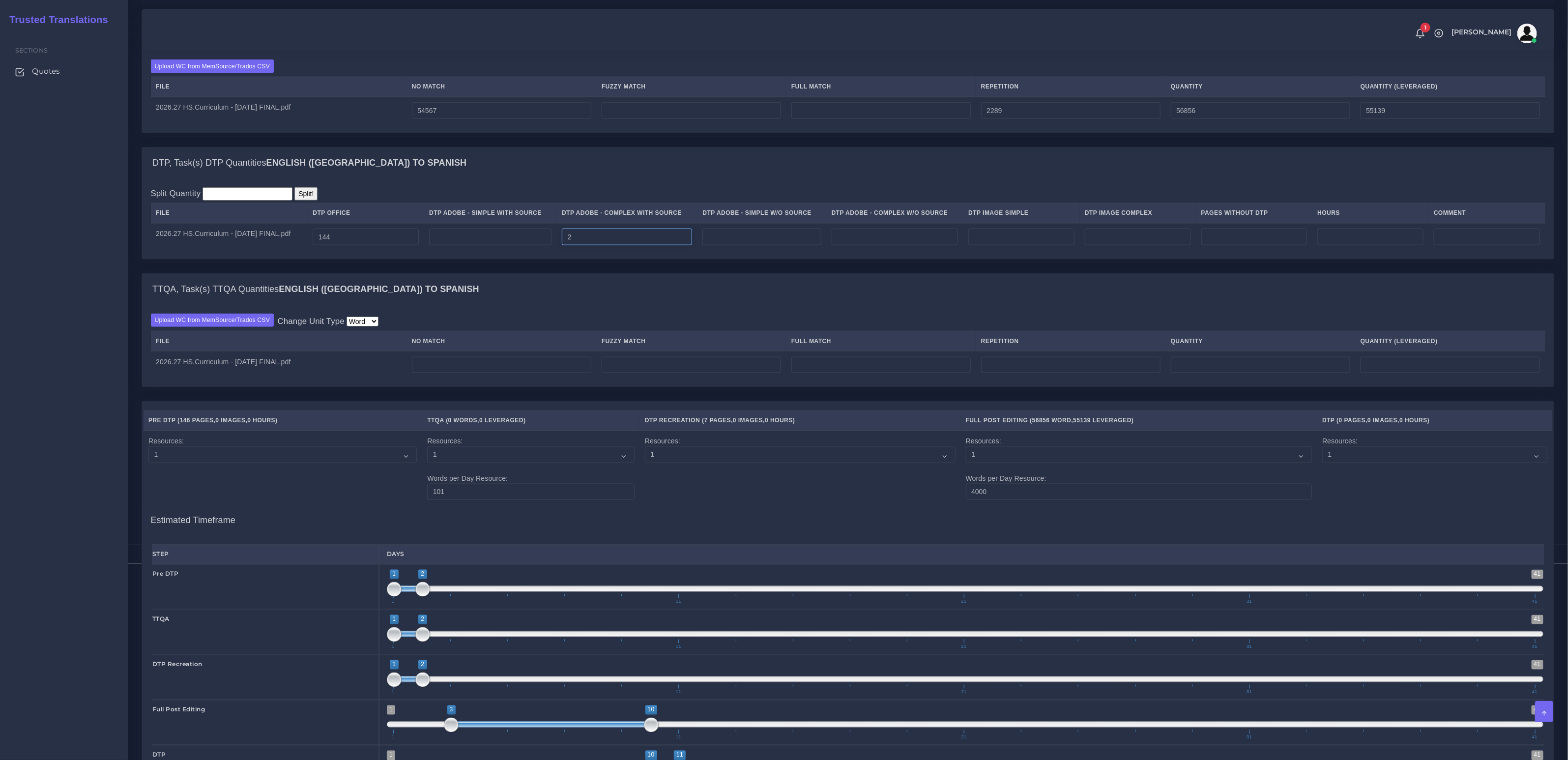
scroll to position [968, 0]
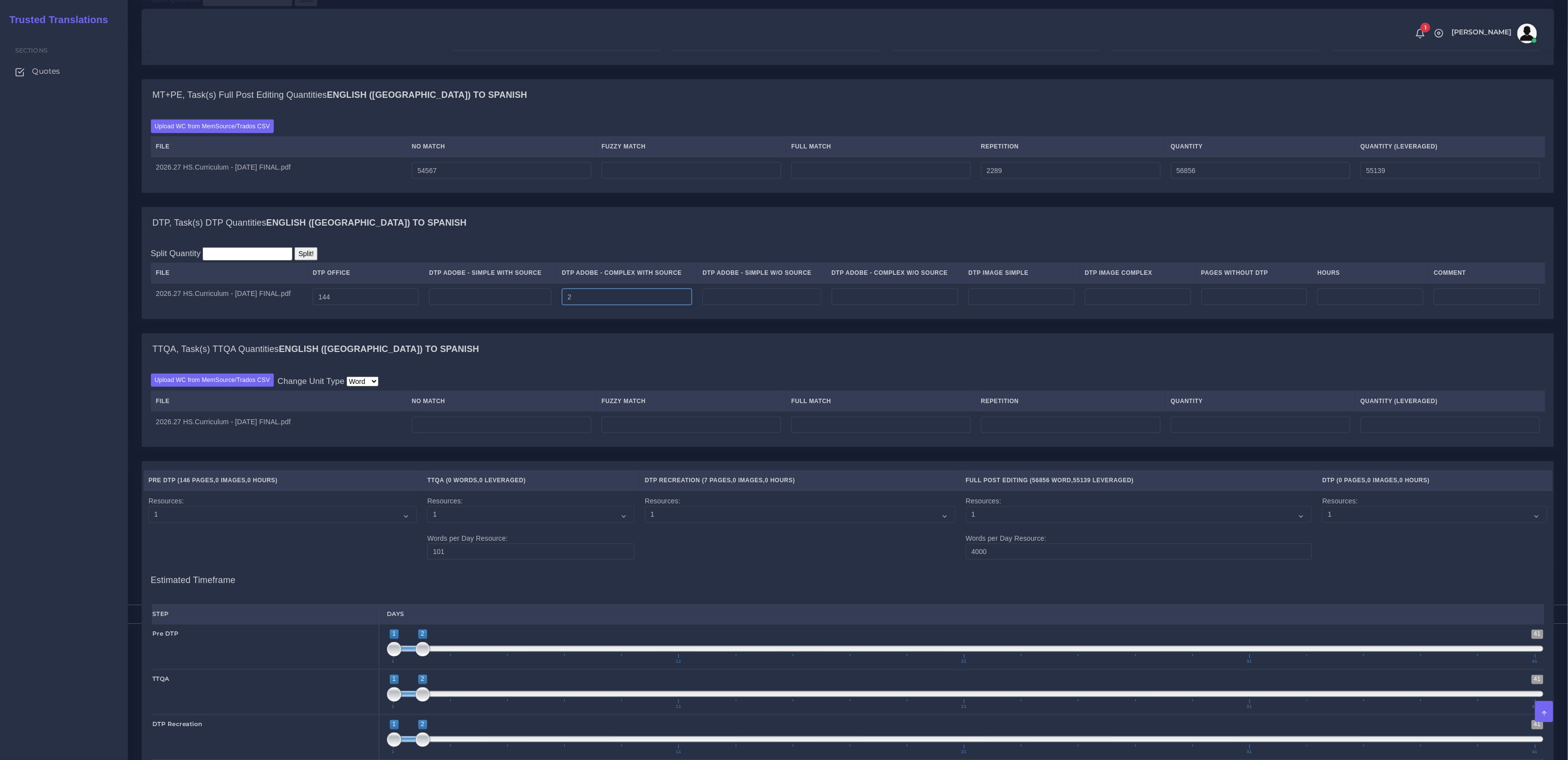
type input "2"
click at [376, 300] on input "144" at bounding box center [365, 297] width 106 height 17
type input "138"
click at [1031, 304] on input "number" at bounding box center [1021, 297] width 106 height 17
click at [953, 296] on input "number" at bounding box center [895, 297] width 127 height 17
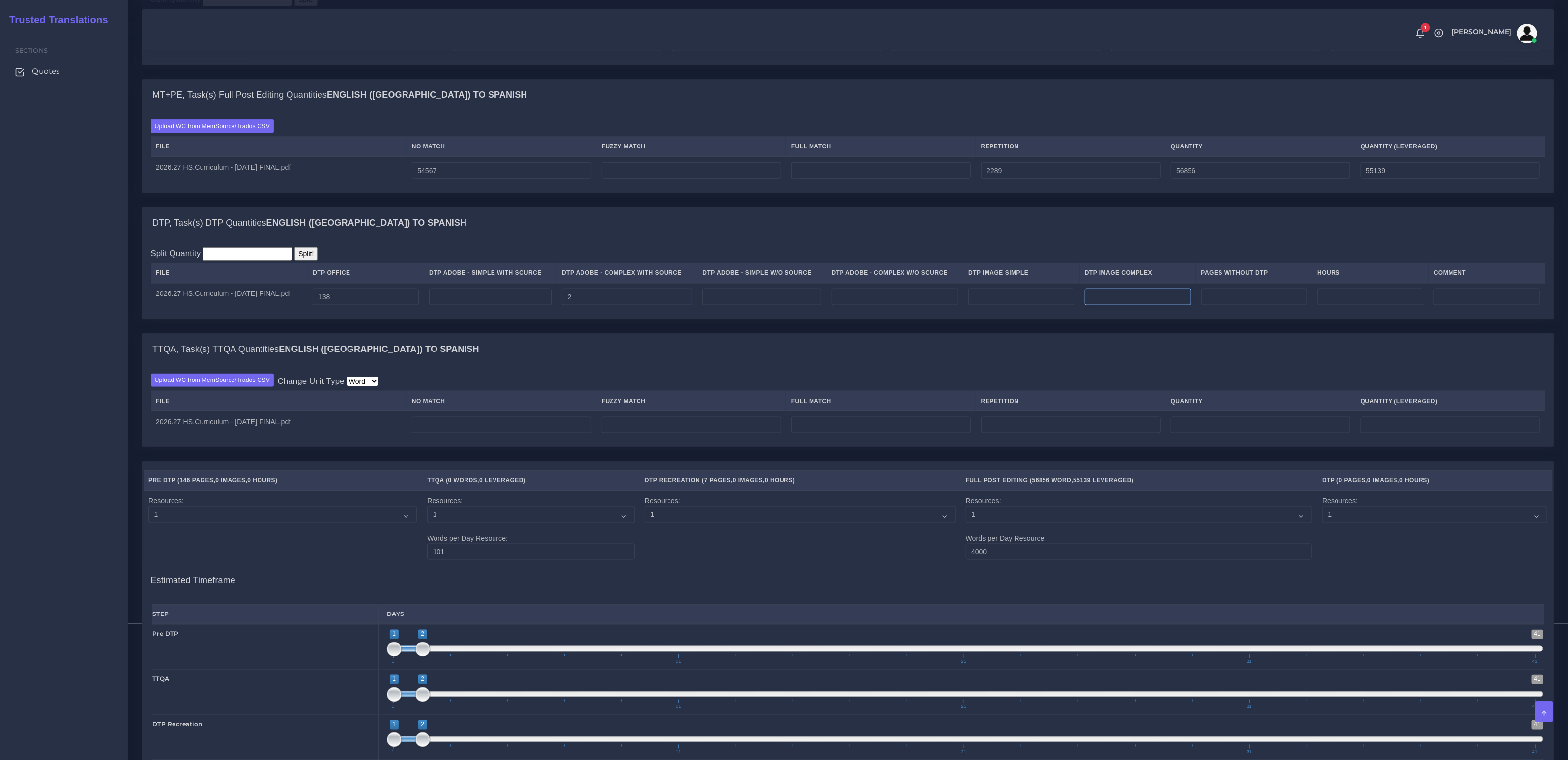
click at [1137, 304] on input "number" at bounding box center [1137, 297] width 106 height 17
type input "6"
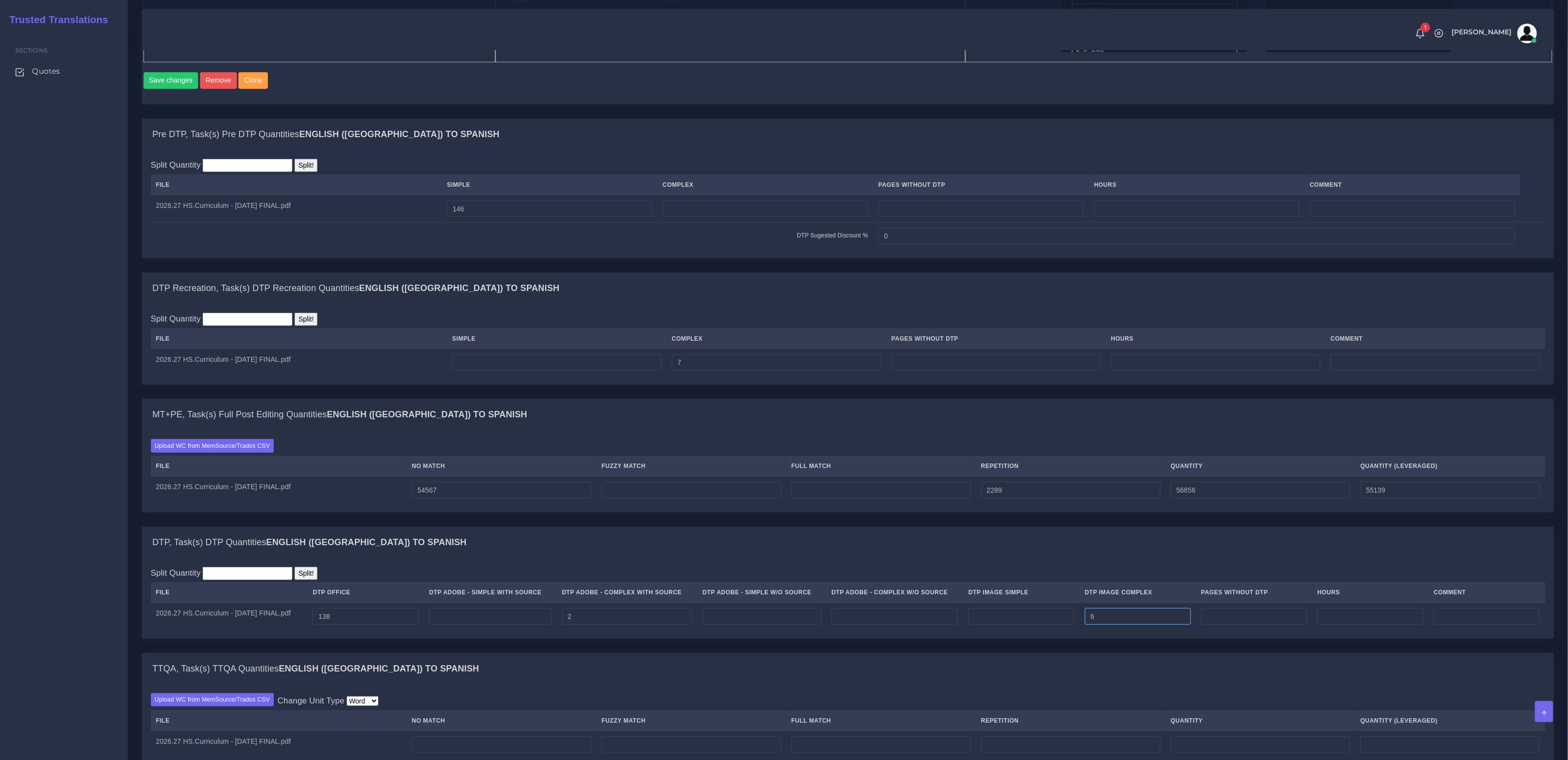
scroll to position [502, 0]
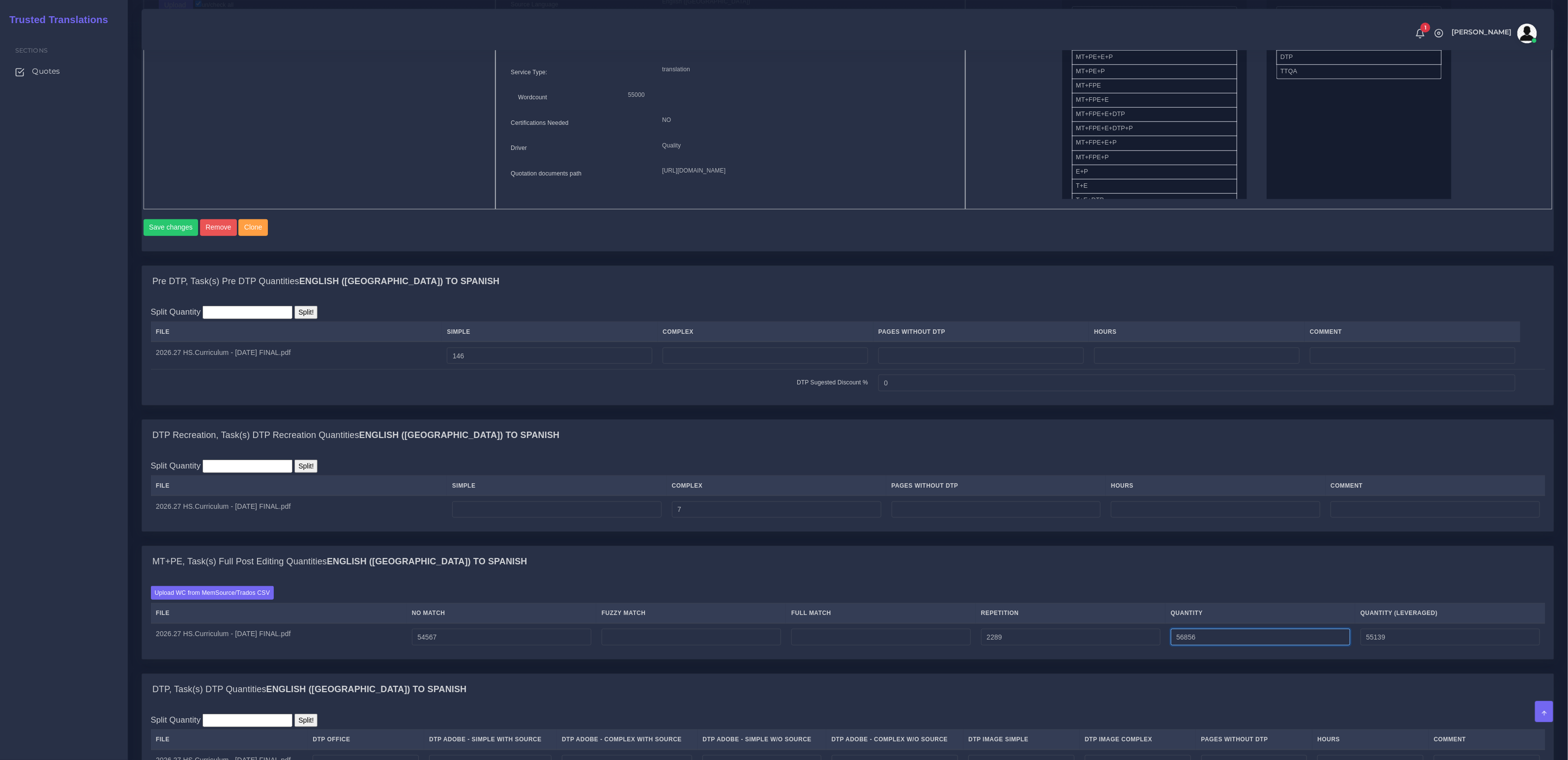
drag, startPoint x: 1233, startPoint y: 643, endPoint x: 1116, endPoint y: 640, distance: 117.0
click at [1120, 640] on tr "2026.27 HS.Curriculum - 9.5.25 FINAL.pdf 54567 2289 56856 55139" at bounding box center [848, 637] width 1395 height 28
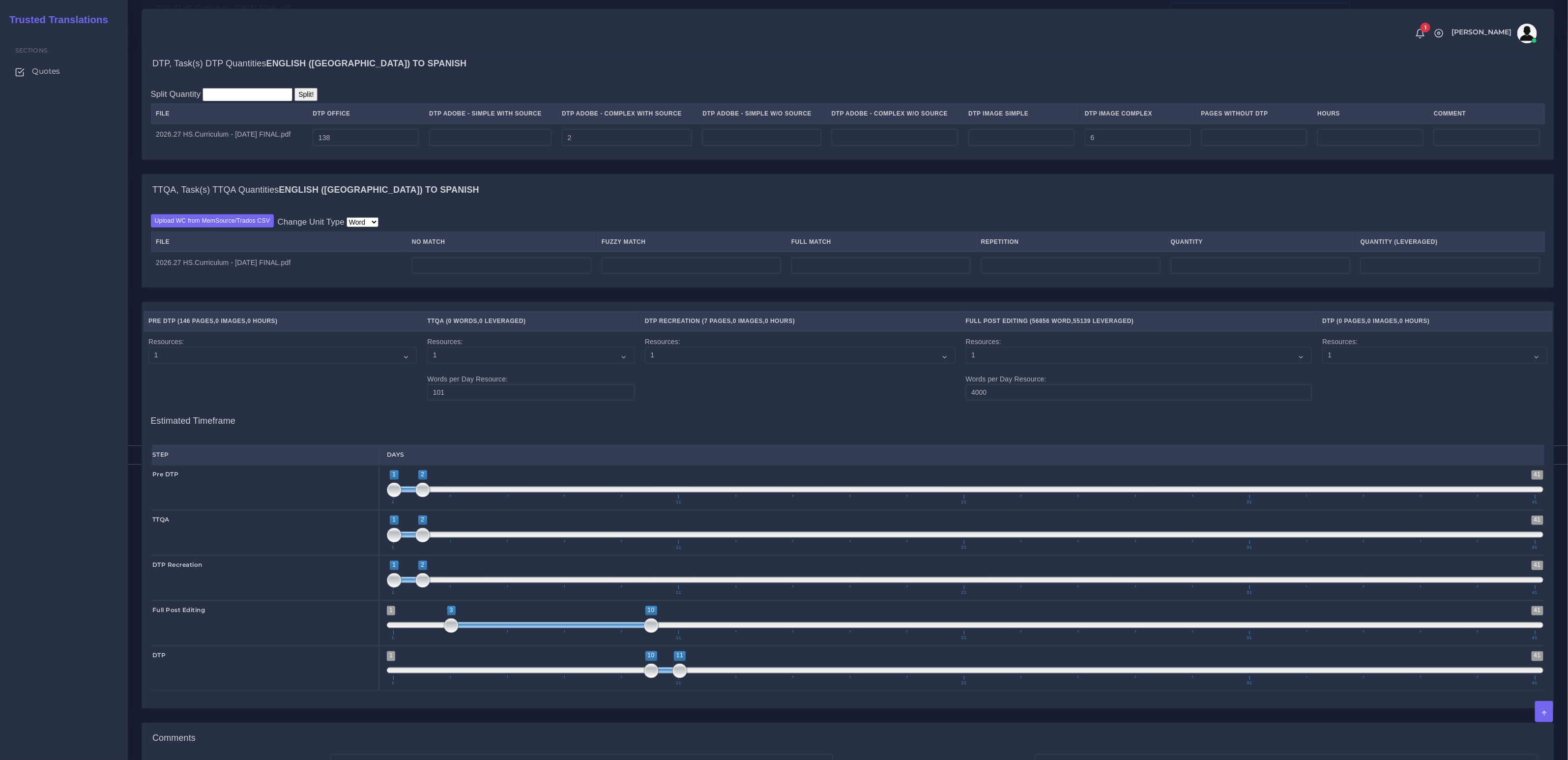
scroll to position [1128, 0]
click at [499, 270] on input "number" at bounding box center [502, 266] width 180 height 17
paste input "56856"
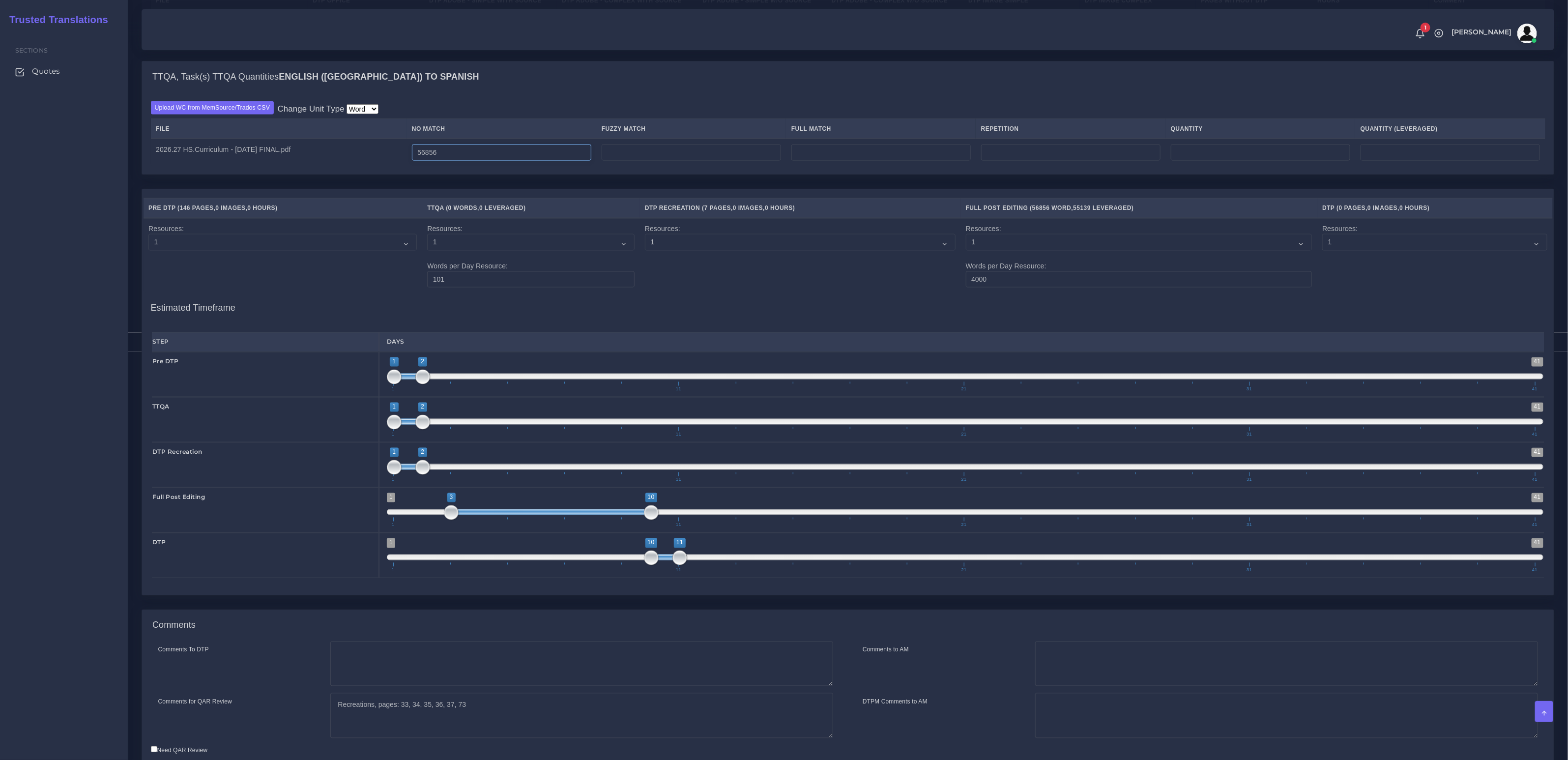
scroll to position [1310, 0]
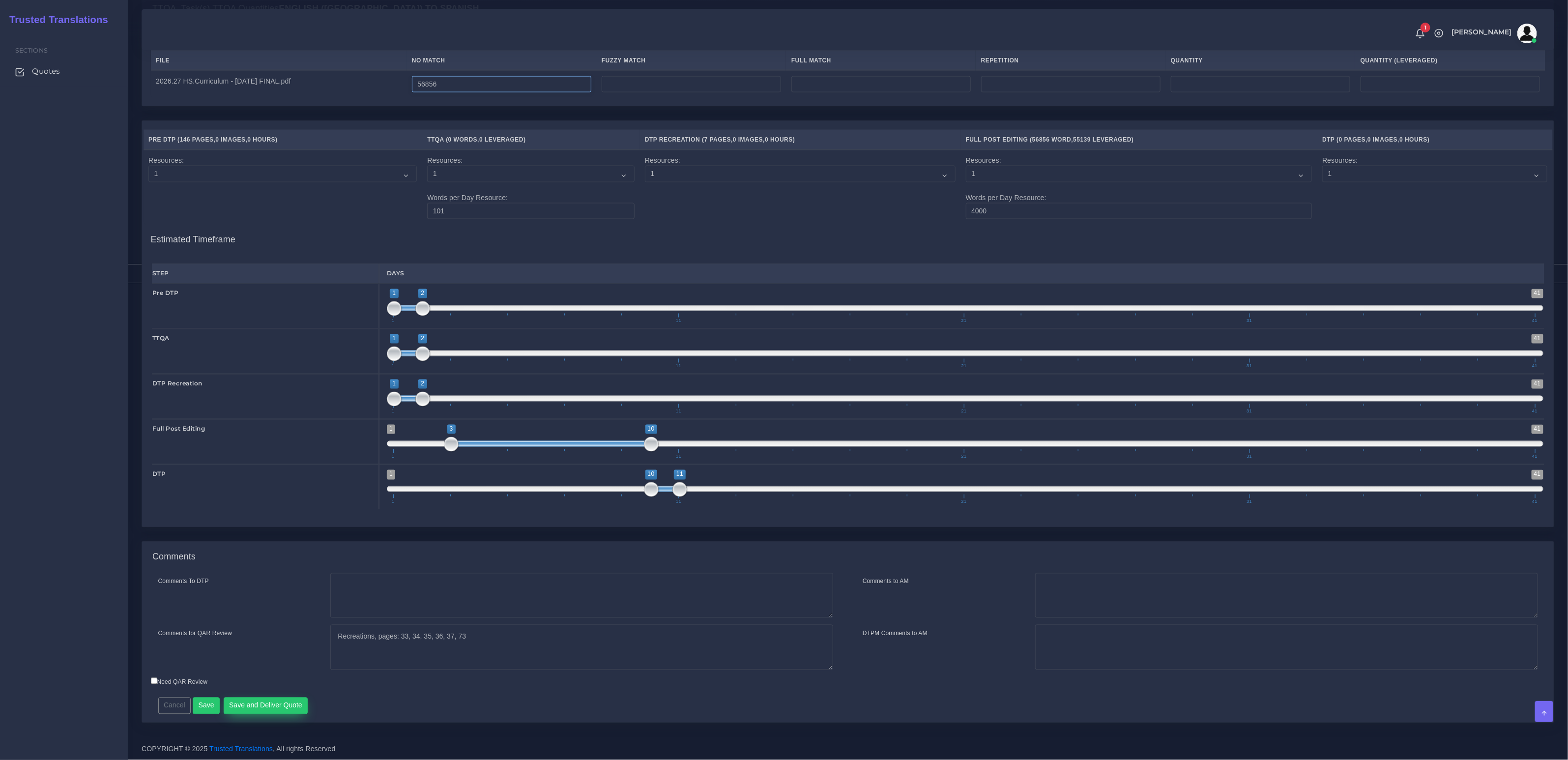
type input "56856"
click at [271, 705] on button "Save and Deliver Quote" at bounding box center [266, 706] width 84 height 17
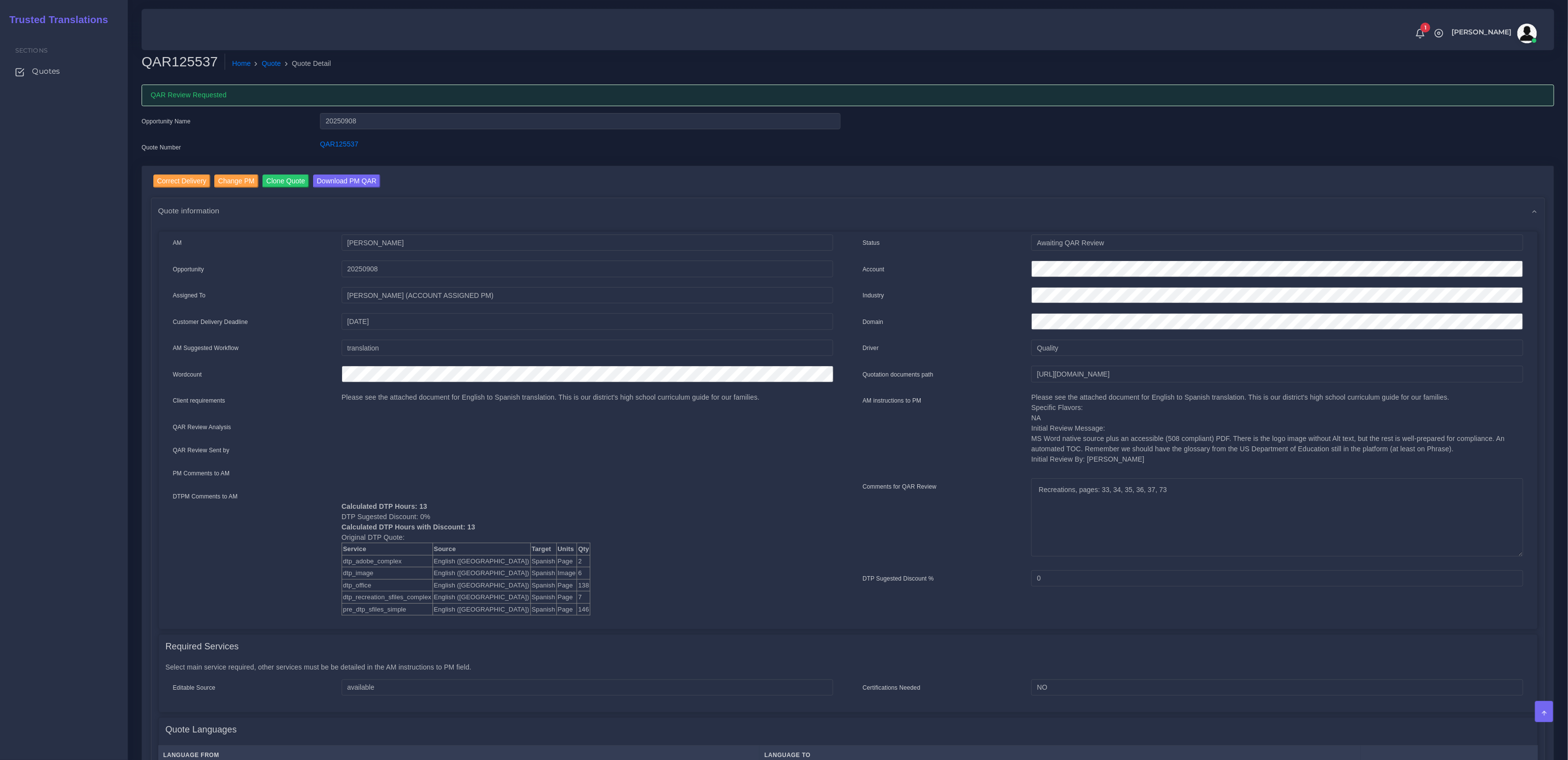
click at [262, 65] on li "Quote" at bounding box center [266, 63] width 30 height 10
click at [274, 65] on link "Quote" at bounding box center [271, 63] width 19 height 10
